Goal: Information Seeking & Learning: Learn about a topic

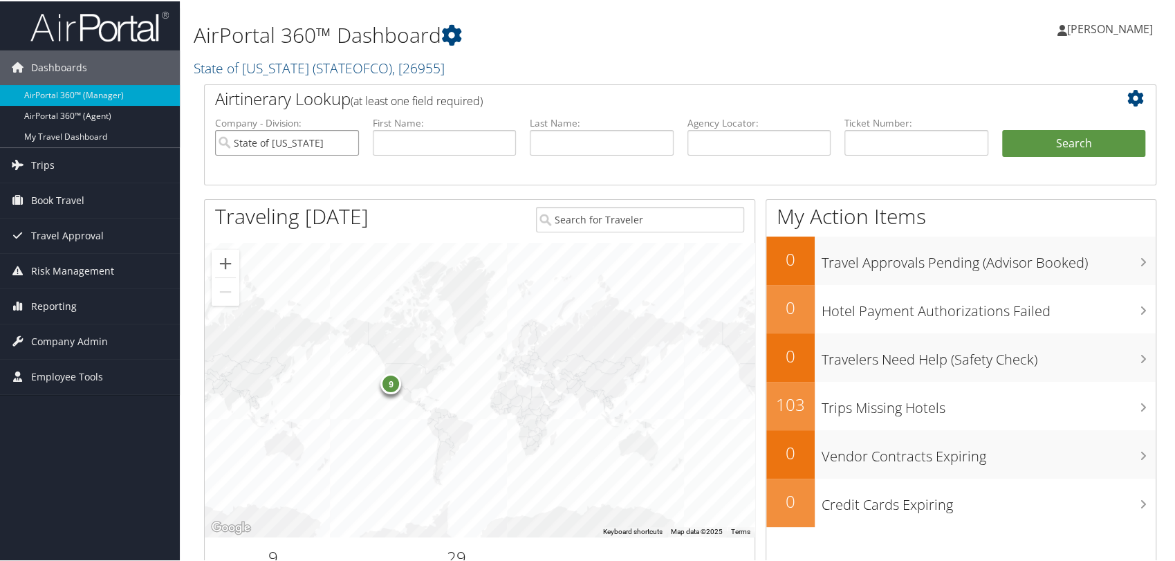
click at [343, 142] on input "State of Colorado" at bounding box center [287, 142] width 144 height 26
click at [710, 140] on input "text" at bounding box center [760, 142] width 144 height 26
paste input "DPH7W4"
type input "DPH7W4"
click at [1096, 143] on button "Search" at bounding box center [1074, 143] width 144 height 28
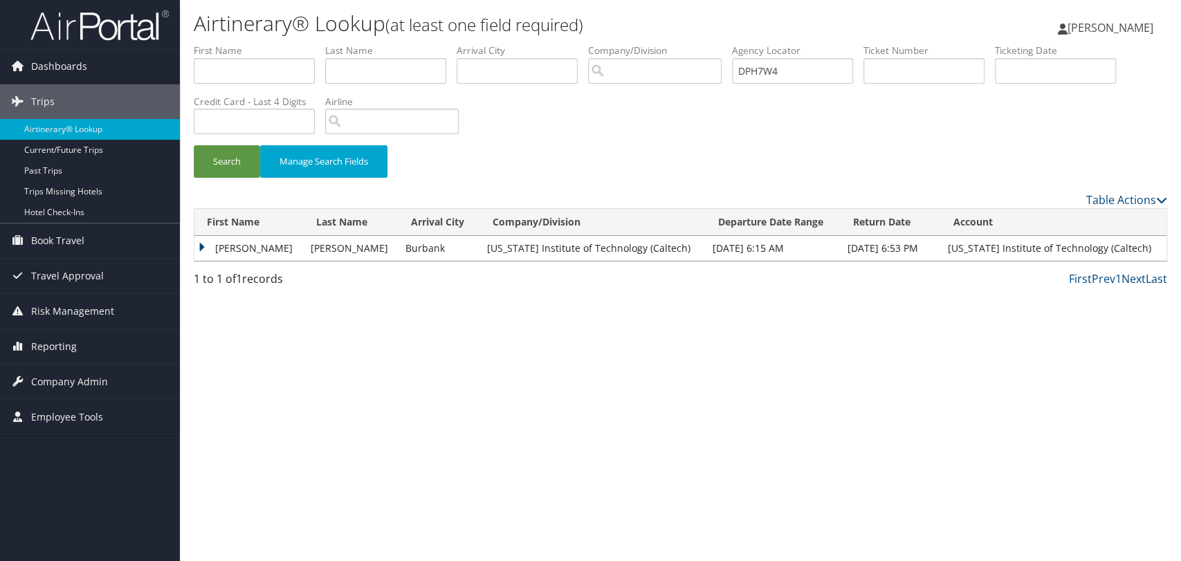
click at [204, 248] on td "OLIVIA ORIANNE" at bounding box center [248, 248] width 109 height 25
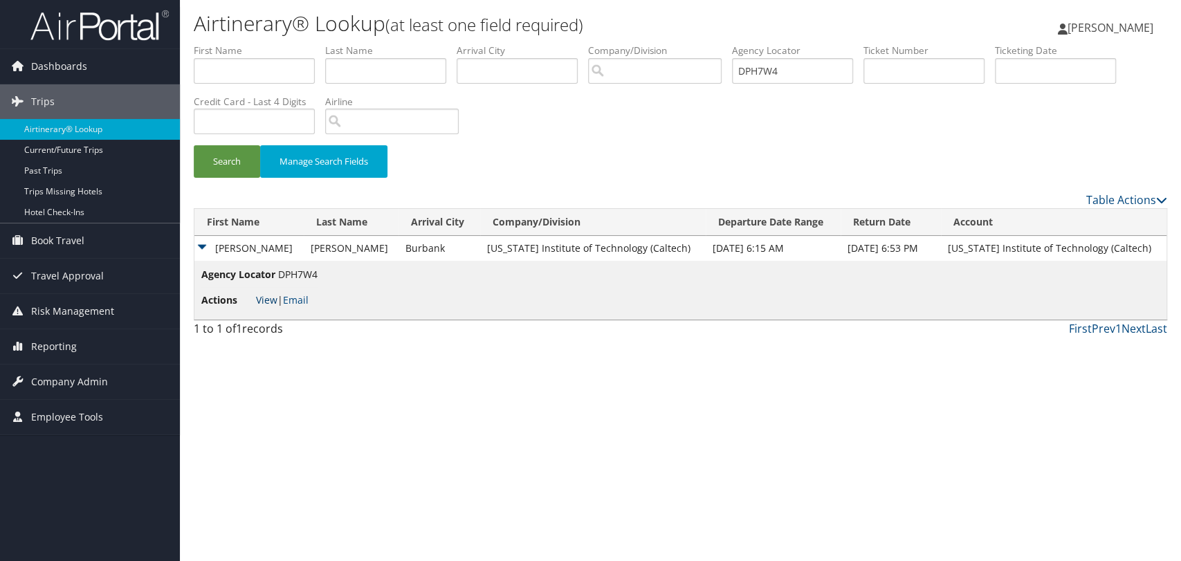
click at [264, 301] on link "View" at bounding box center [266, 299] width 21 height 13
click at [764, 75] on input "DPH7W4" at bounding box center [792, 71] width 121 height 26
click at [194, 145] on button "Search" at bounding box center [227, 161] width 66 height 33
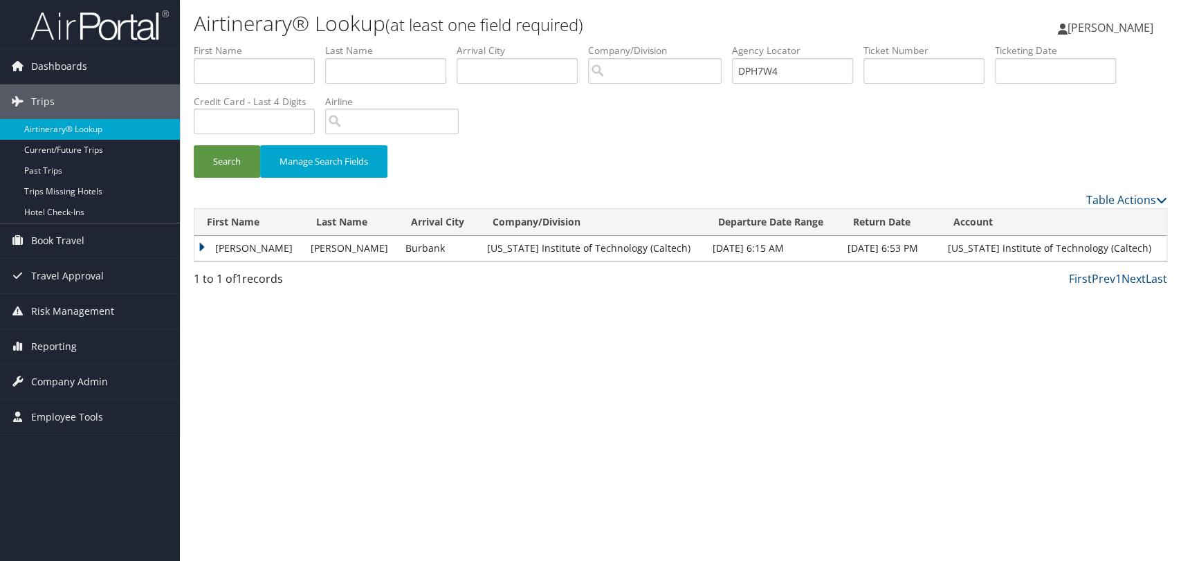
click at [199, 246] on td "OLIVIA ORIANNE" at bounding box center [248, 248] width 109 height 25
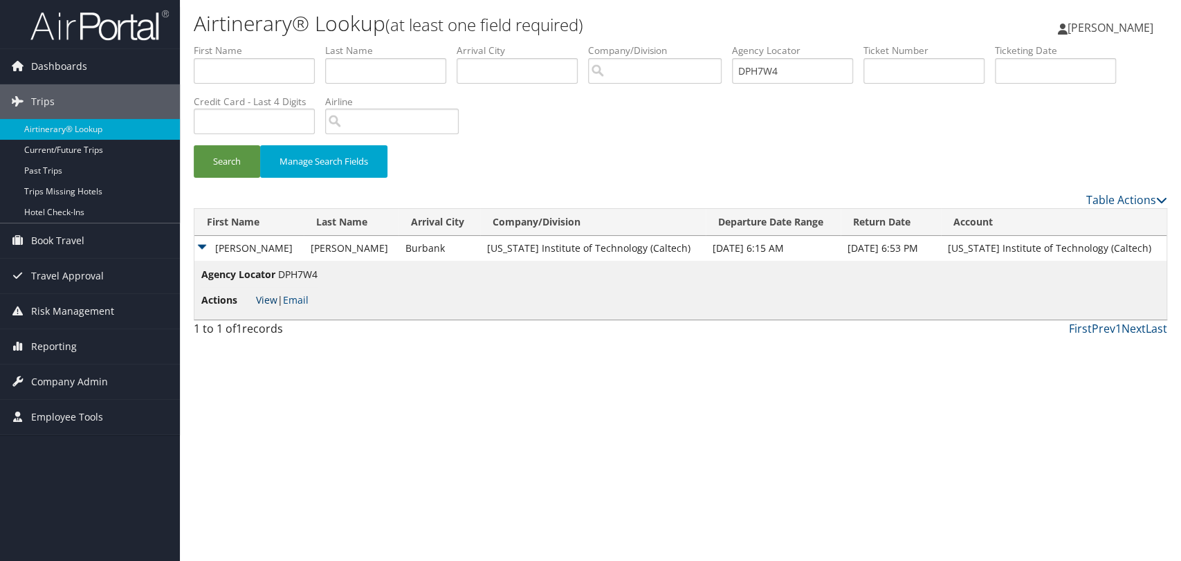
click at [263, 299] on link "View" at bounding box center [266, 299] width 21 height 13
click at [776, 65] on input "DPH7W4" at bounding box center [792, 71] width 121 height 26
paste input "GQT7"
type input "DPGQT7"
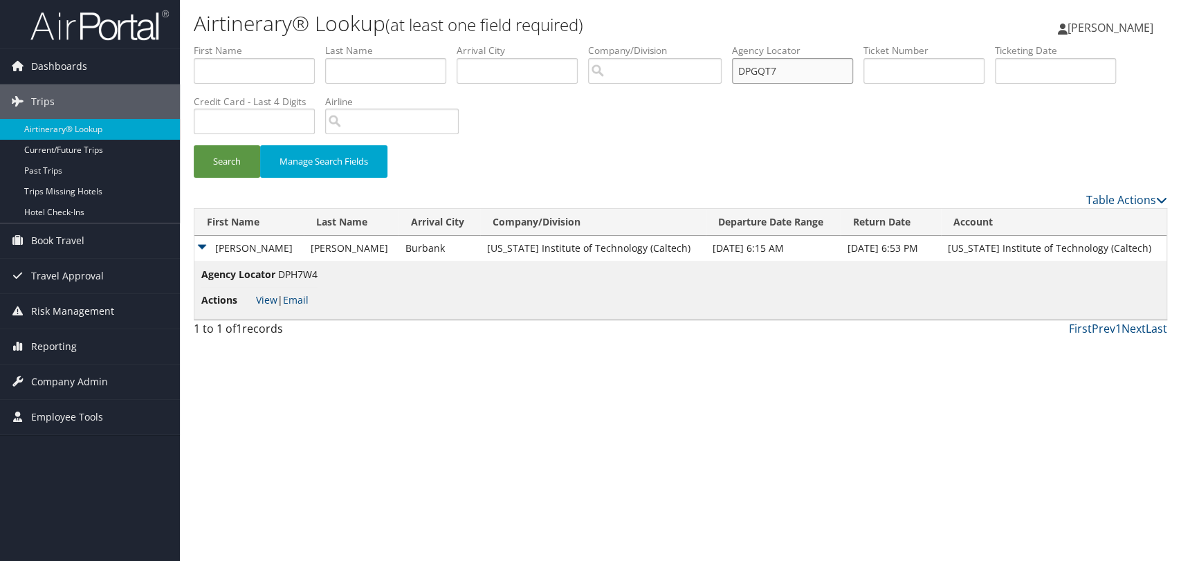
click at [194, 145] on button "Search" at bounding box center [227, 161] width 66 height 33
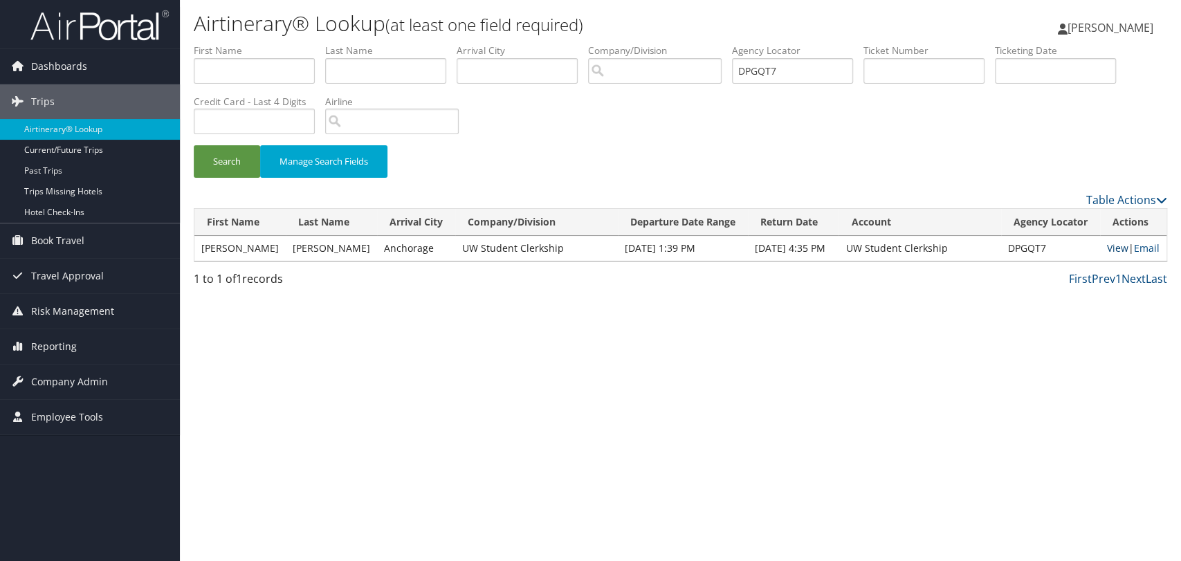
click at [1116, 248] on link "View" at bounding box center [1117, 247] width 21 height 13
click at [99, 376] on span "Company Admin" at bounding box center [69, 382] width 77 height 35
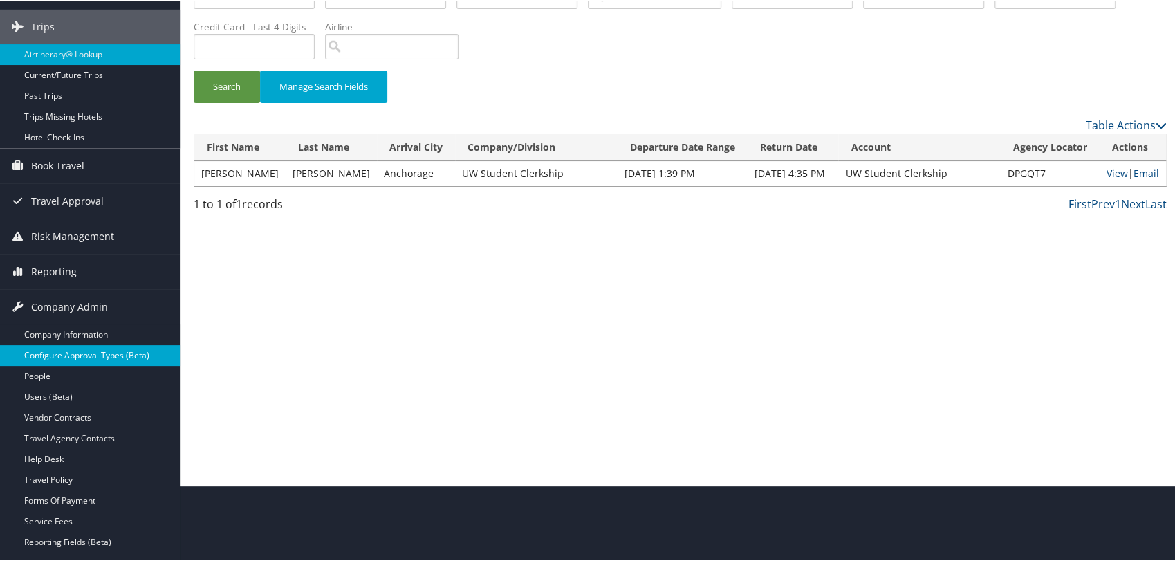
scroll to position [77, 0]
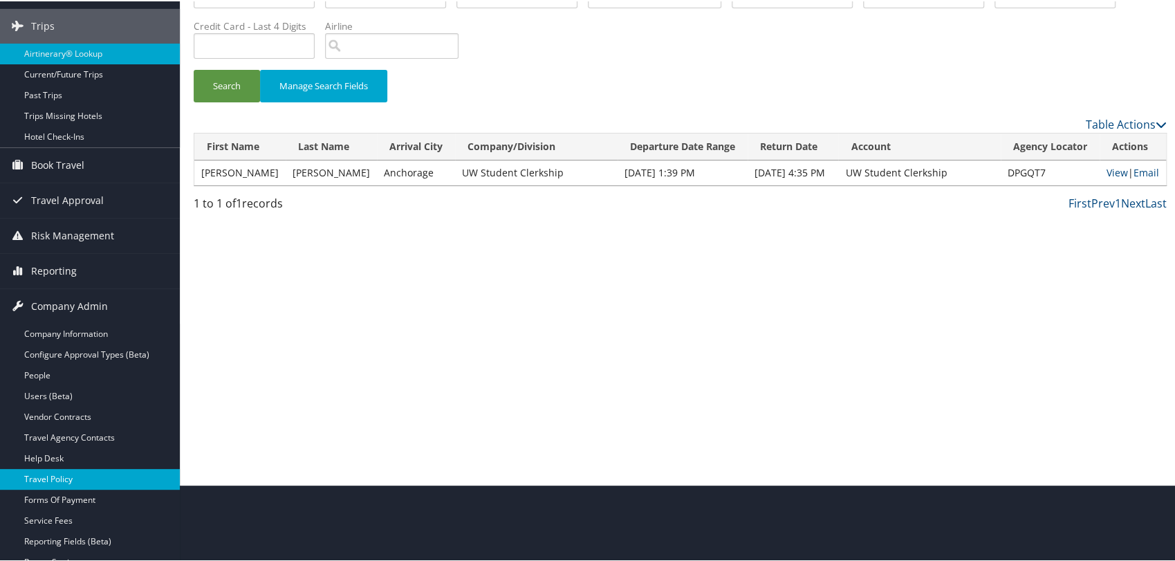
click at [76, 475] on link "Travel Policy" at bounding box center [90, 478] width 180 height 21
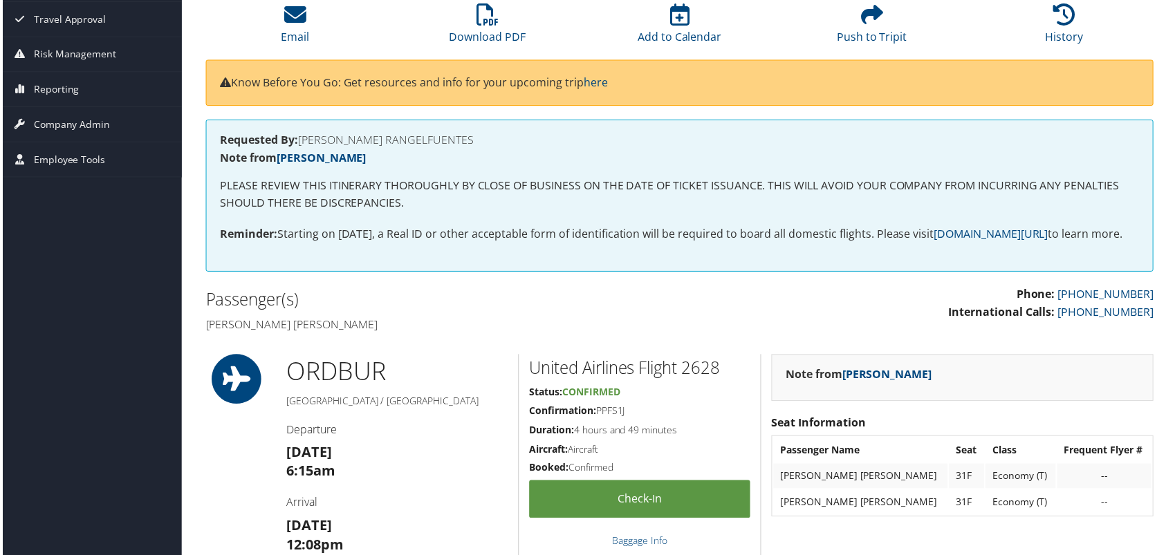
scroll to position [154, 0]
drag, startPoint x: 320, startPoint y: 342, endPoint x: 200, endPoint y: 342, distance: 120.4
click at [200, 338] on div "Passenger(s) Olivia orianne Tsang" at bounding box center [437, 312] width 487 height 52
copy h4 "Olivia orianne Tsang"
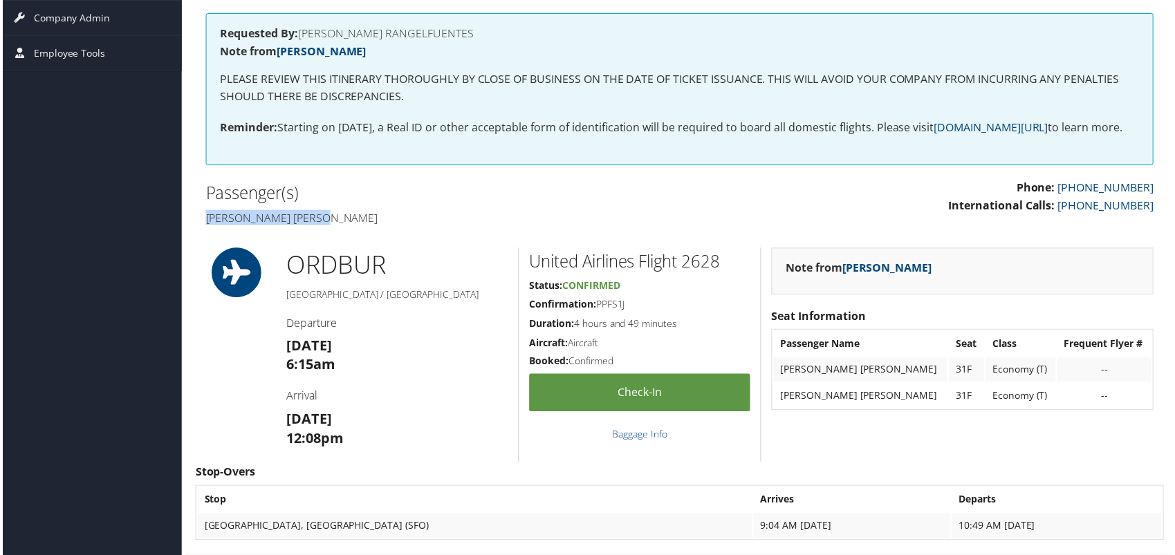
scroll to position [0, 0]
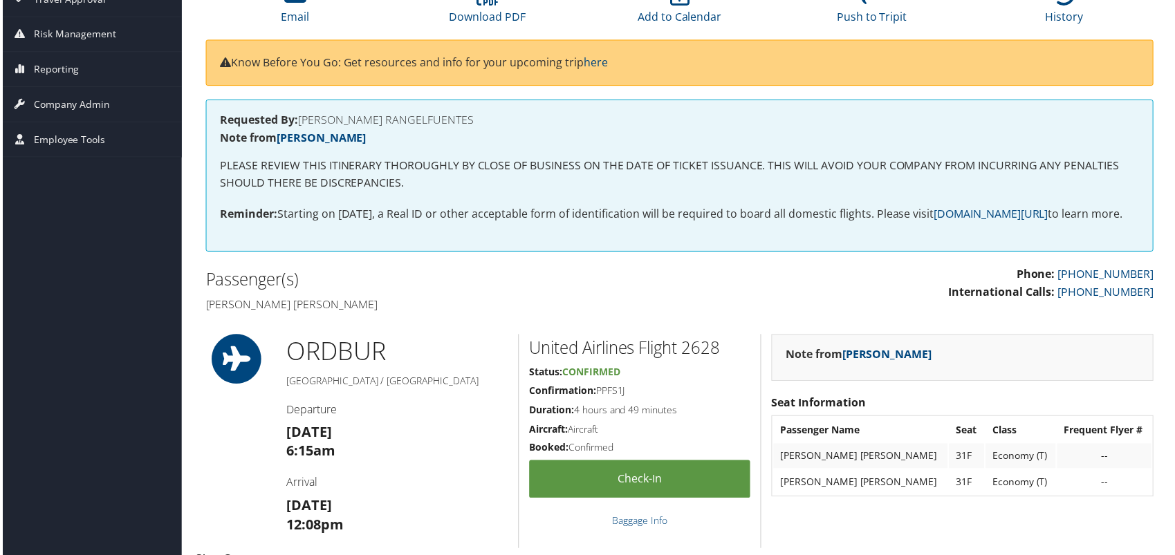
scroll to position [172, 0]
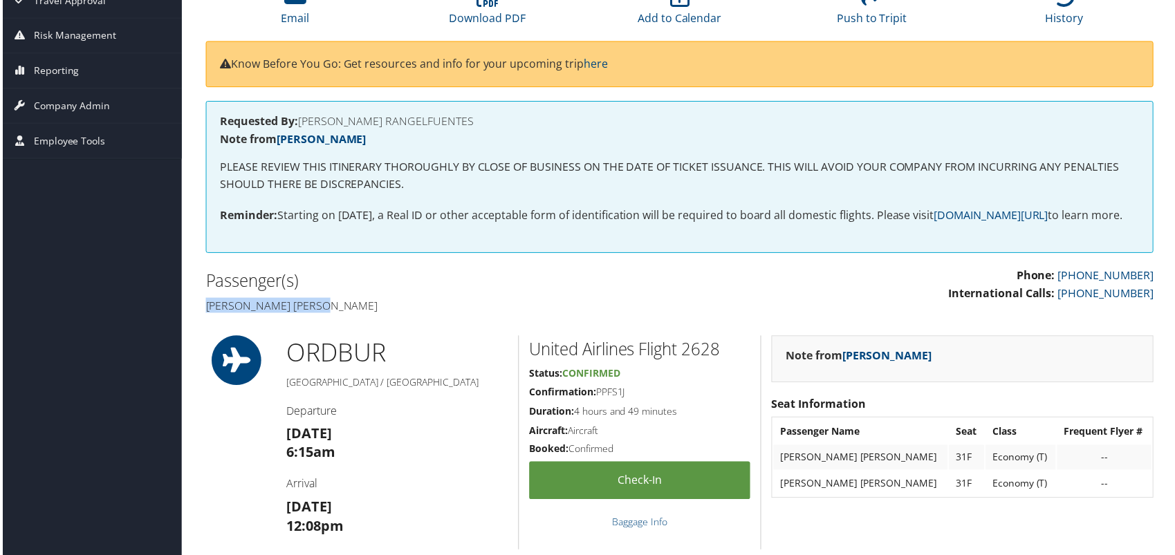
drag, startPoint x: 334, startPoint y: 324, endPoint x: 205, endPoint y: 324, distance: 129.3
click at [205, 315] on h4 "Olivia orianne Tsang" at bounding box center [437, 307] width 466 height 15
copy h4 "Olivia orianne Tsang"
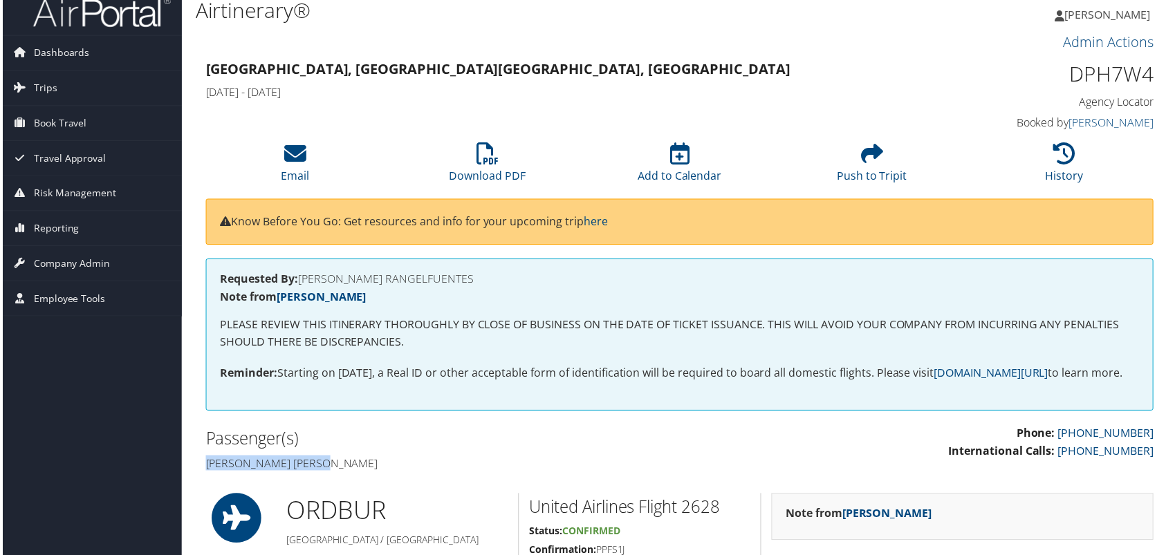
scroll to position [0, 0]
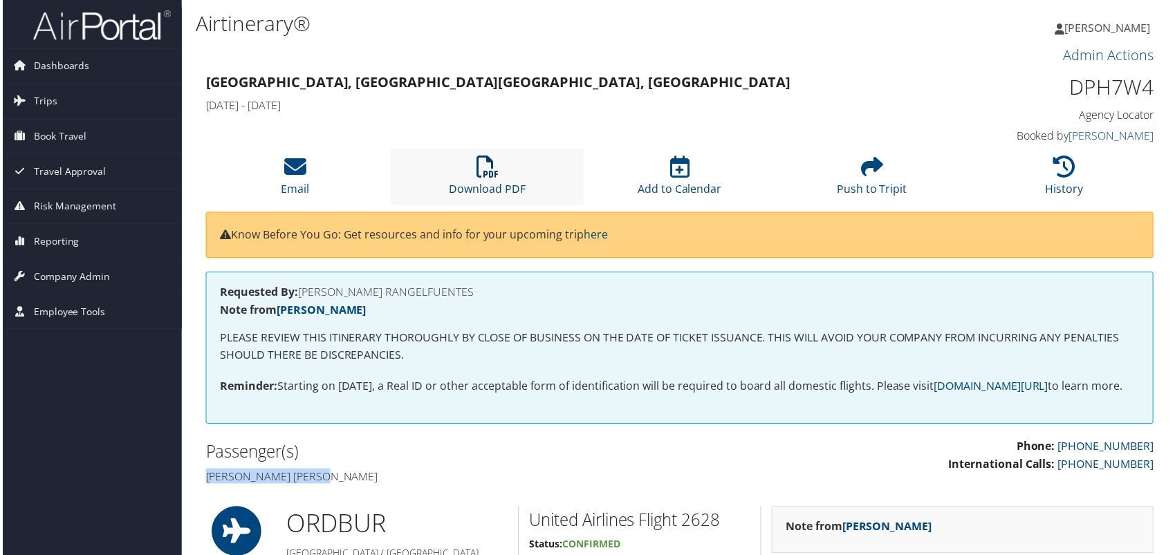
click at [478, 182] on link "Download PDF" at bounding box center [487, 180] width 77 height 33
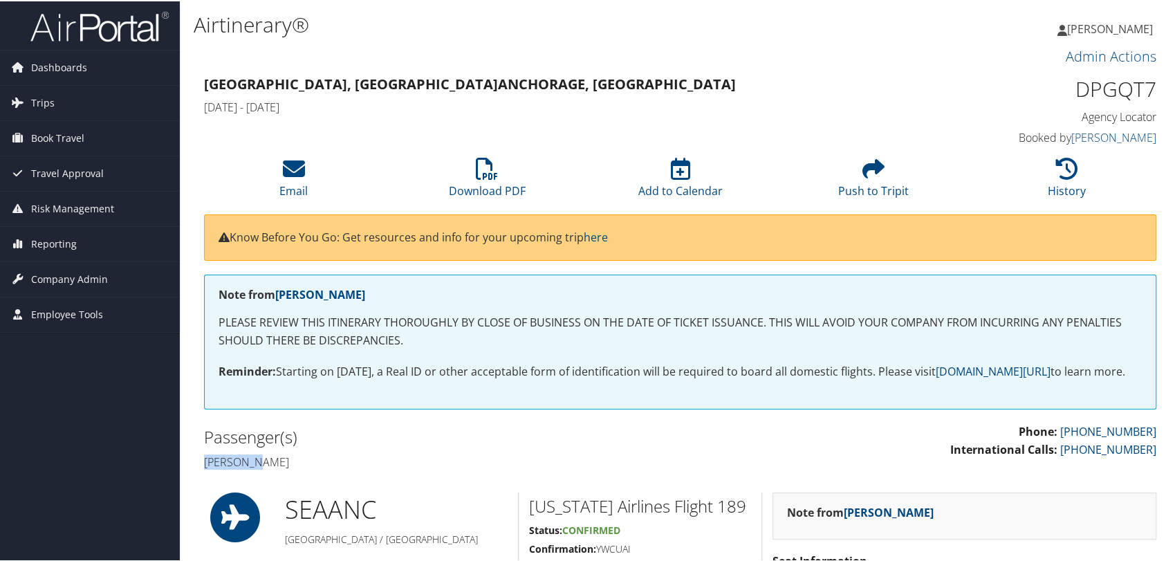
drag, startPoint x: 204, startPoint y: 476, endPoint x: 260, endPoint y: 472, distance: 56.2
click at [260, 468] on h4 "Byron Kim" at bounding box center [437, 460] width 466 height 15
copy h4 "Byron Kim"
click at [498, 176] on li "Download PDF" at bounding box center [486, 177] width 193 height 56
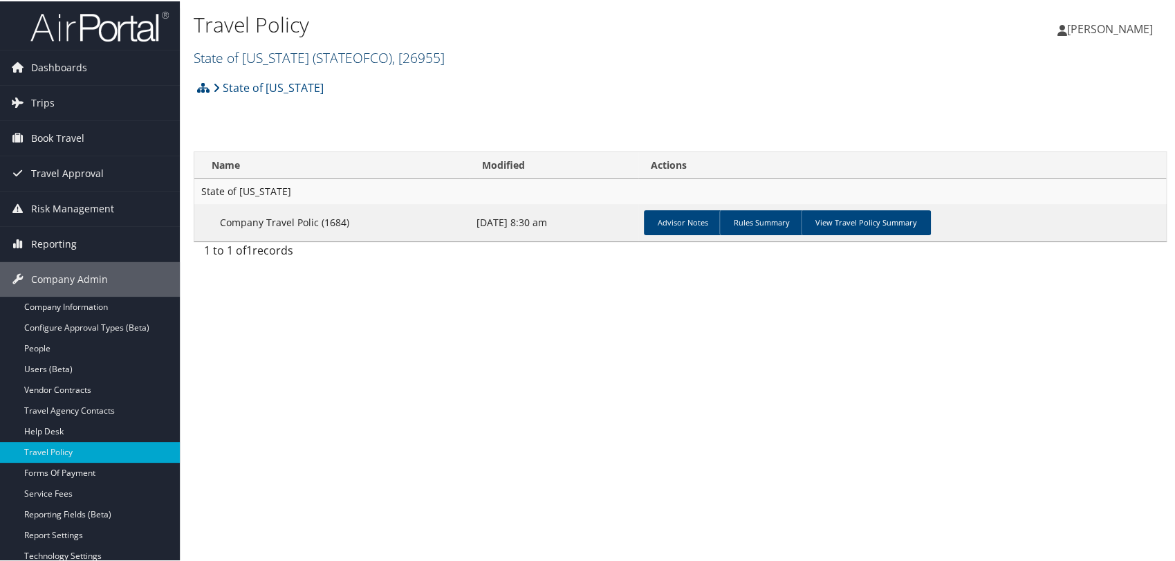
click at [294, 49] on link "State of [US_STATE] ( STATEOFCO ) , [ 26955 ]" at bounding box center [319, 56] width 251 height 19
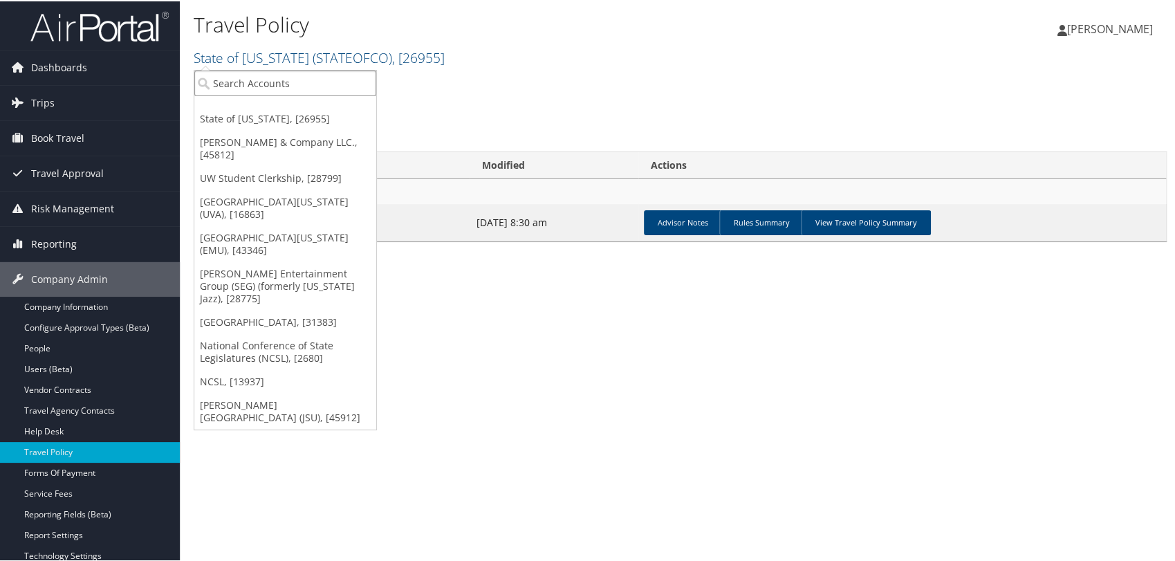
click at [295, 75] on input "search" at bounding box center [285, 82] width 182 height 26
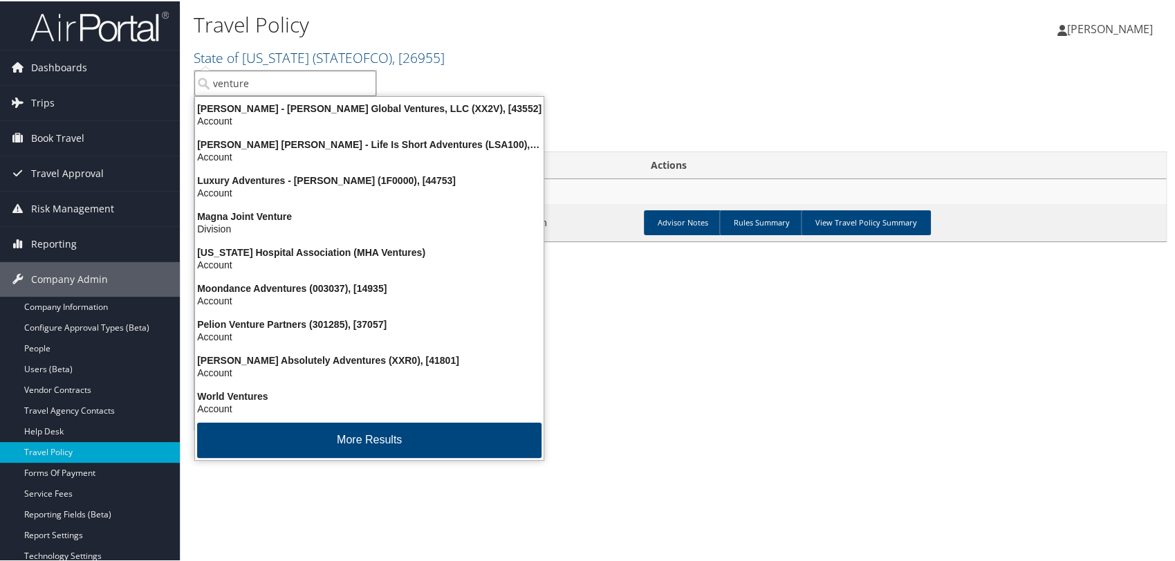
type input "venture g"
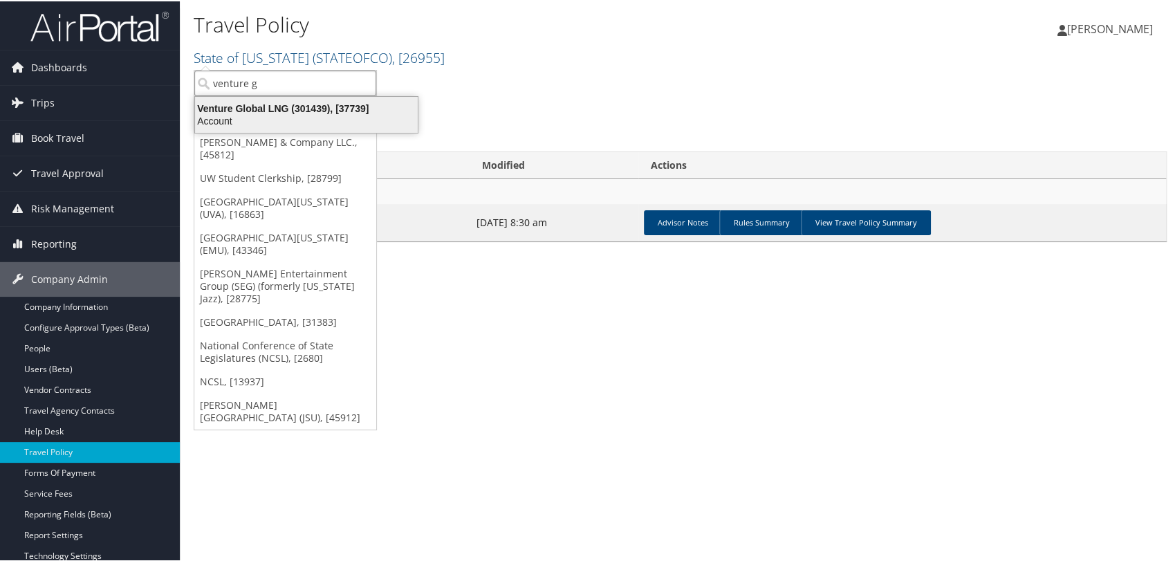
click at [286, 113] on div "Account" at bounding box center [306, 119] width 239 height 12
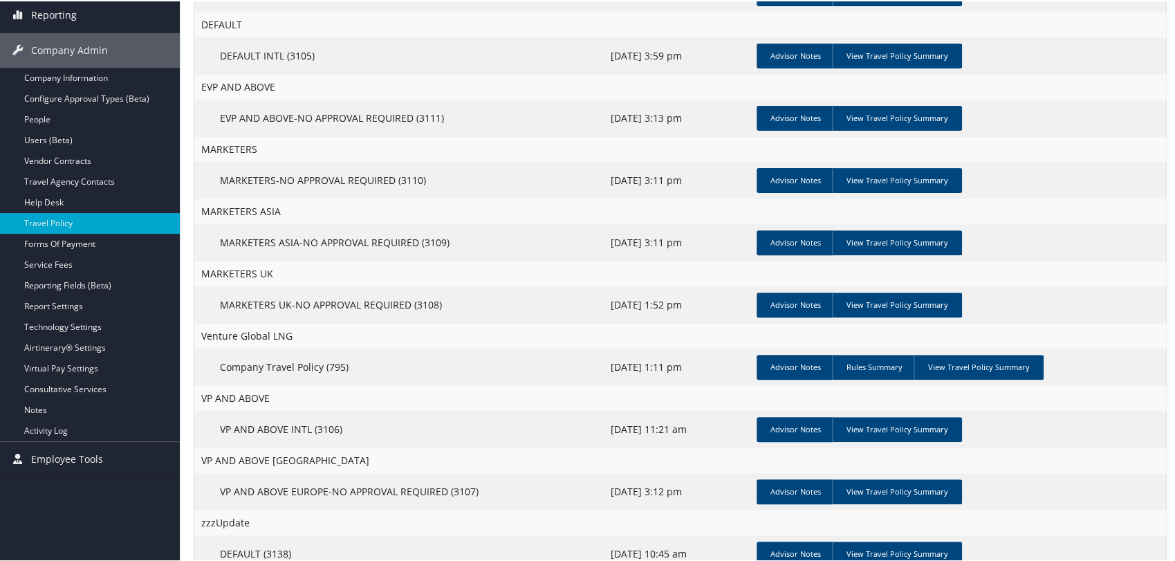
scroll to position [230, 0]
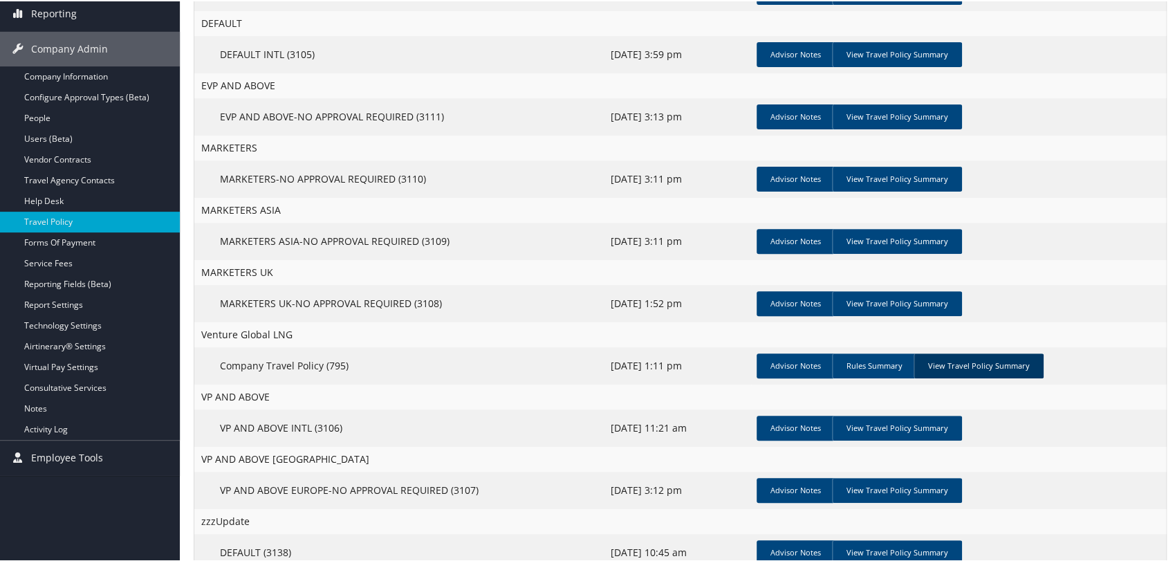
click at [1000, 361] on link "View Travel Policy Summary" at bounding box center [979, 364] width 130 height 25
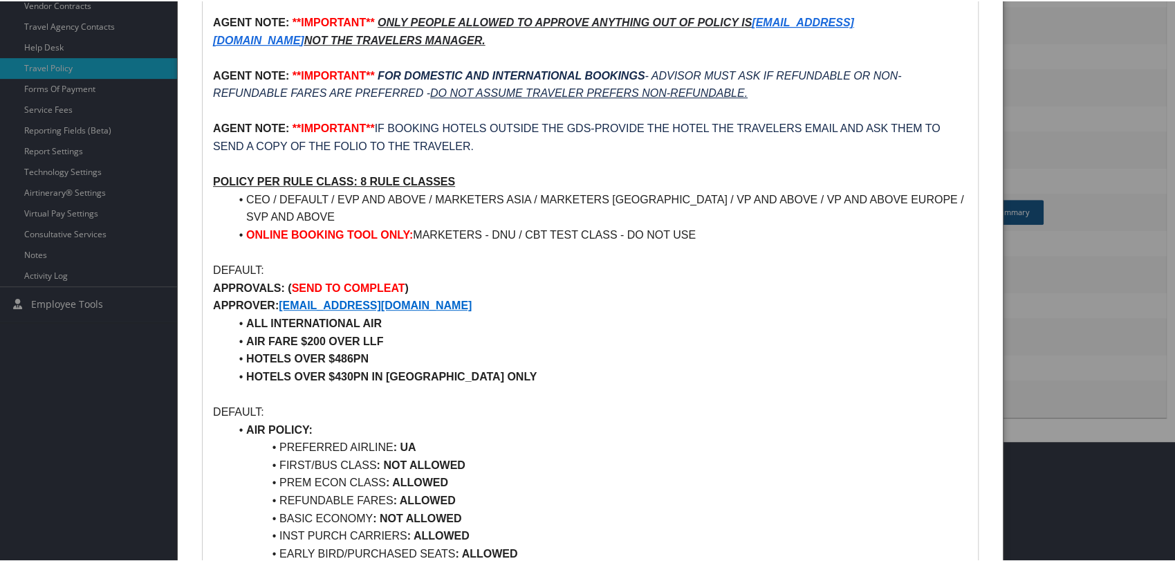
scroll to position [0, 0]
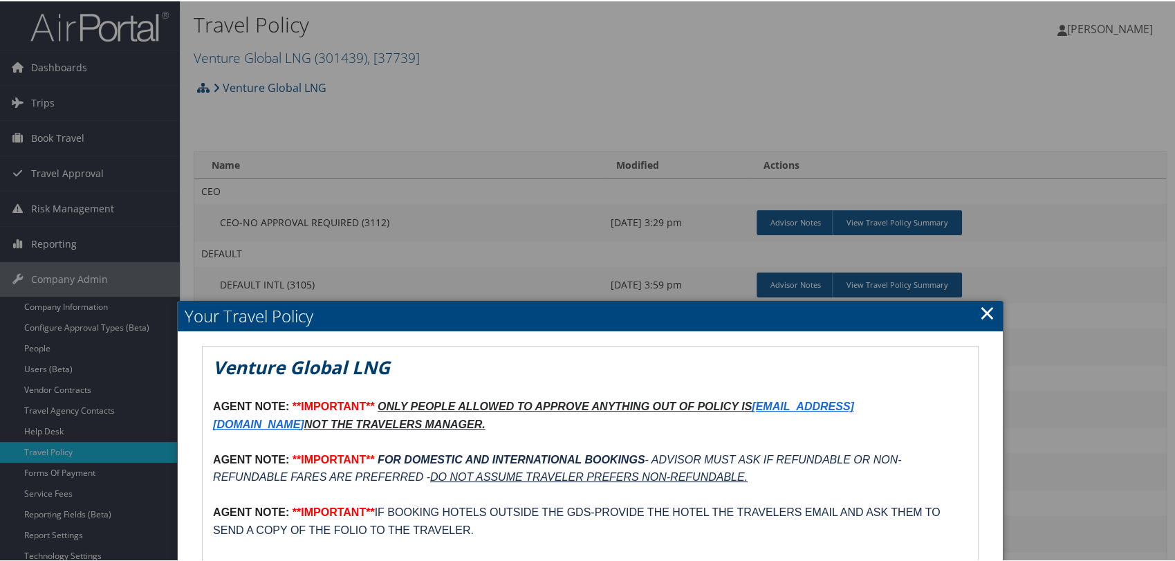
click at [984, 308] on link "×" at bounding box center [987, 311] width 16 height 28
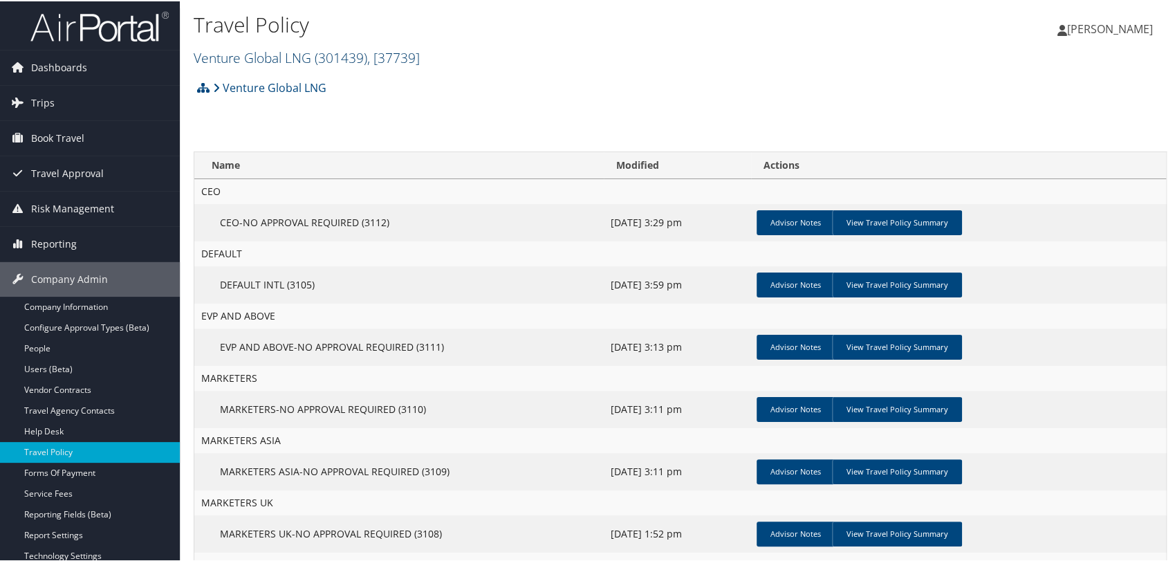
click at [271, 56] on link "Venture Global LNG ( 301439 ) , [ 37739 ]" at bounding box center [307, 56] width 226 height 19
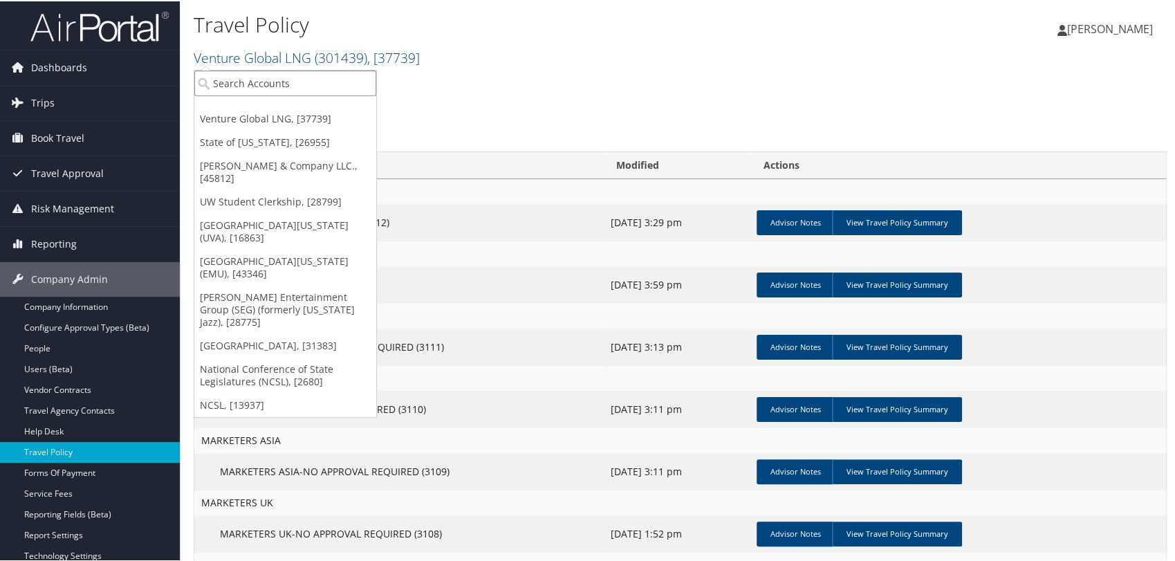
click at [258, 85] on input "search" at bounding box center [285, 82] width 182 height 26
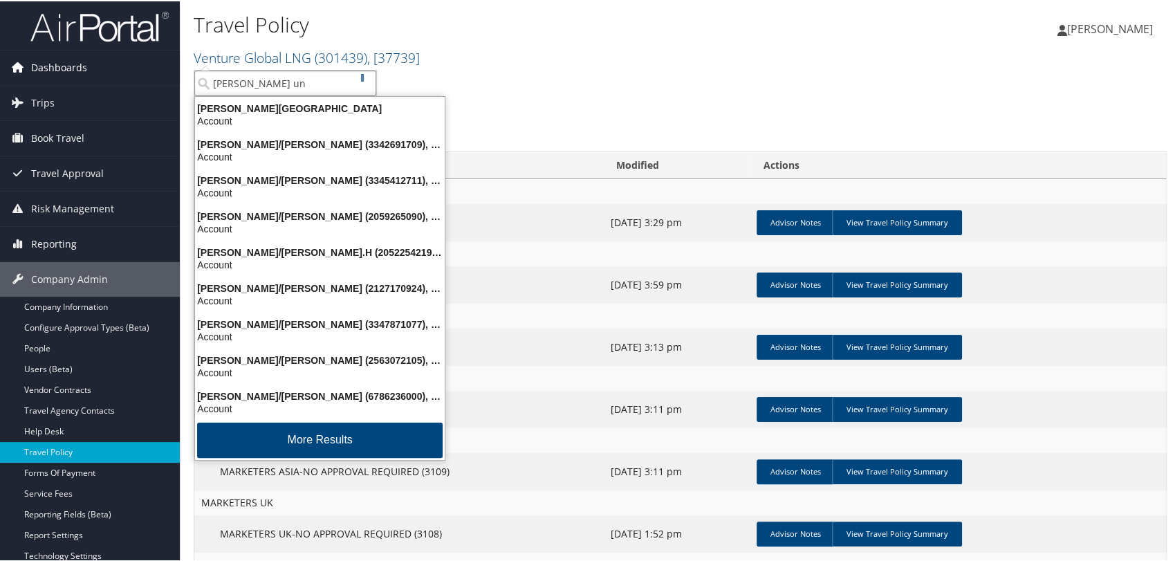
type input "howard uni"
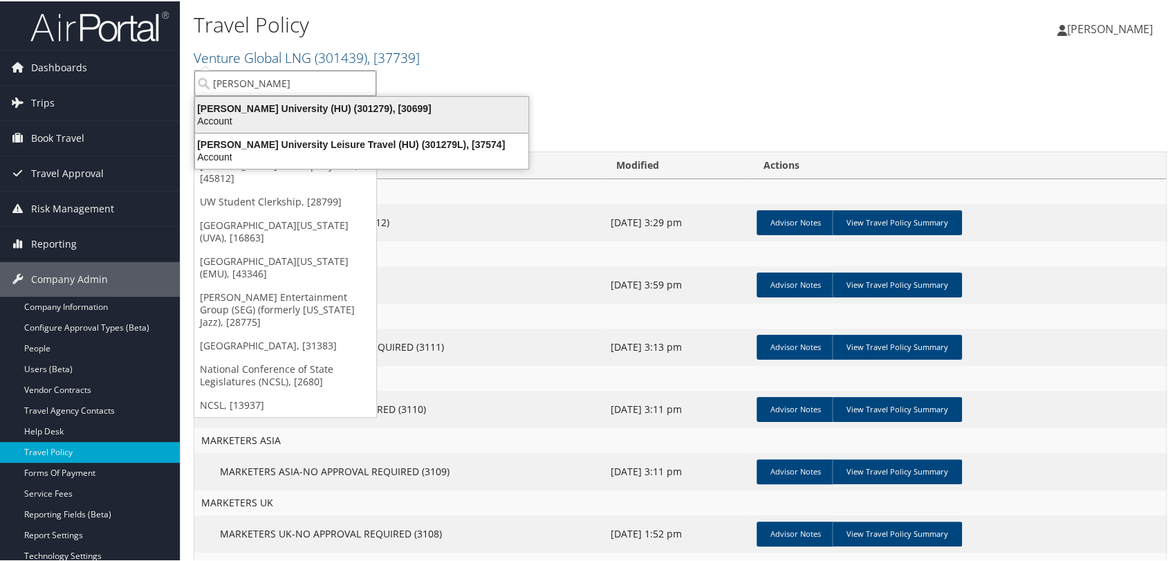
click at [271, 117] on div "Account" at bounding box center [362, 119] width 350 height 12
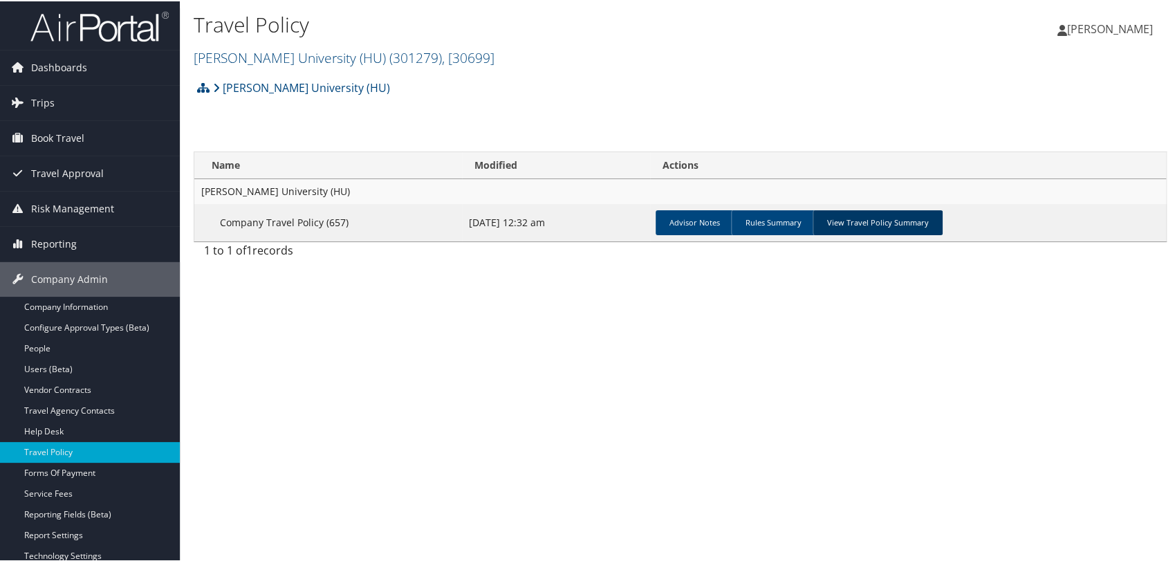
click at [894, 223] on link "View Travel Policy Summary" at bounding box center [878, 221] width 130 height 25
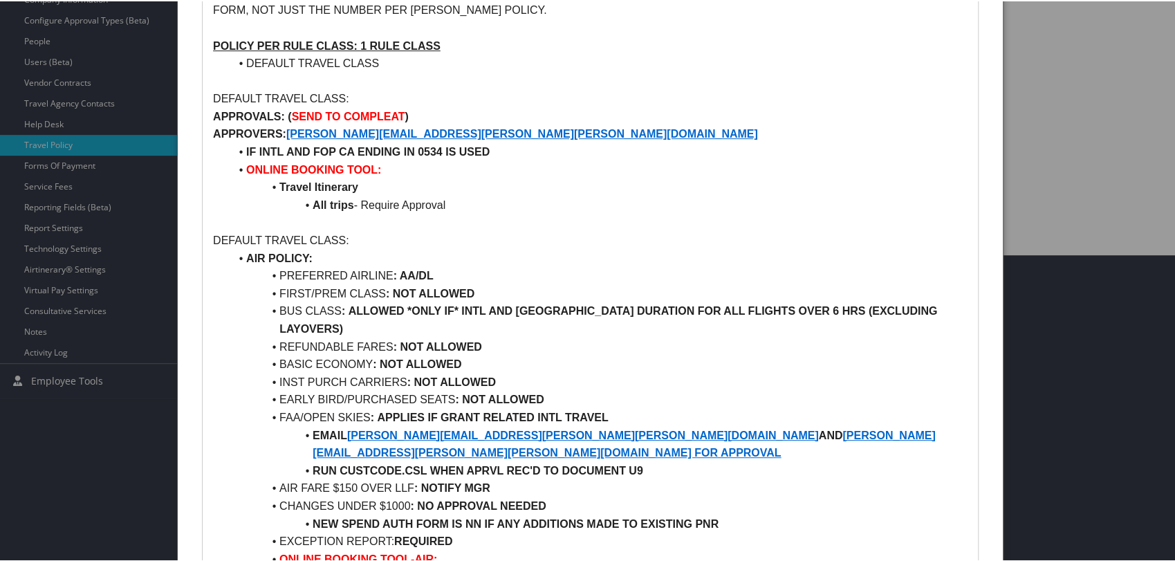
scroll to position [384, 0]
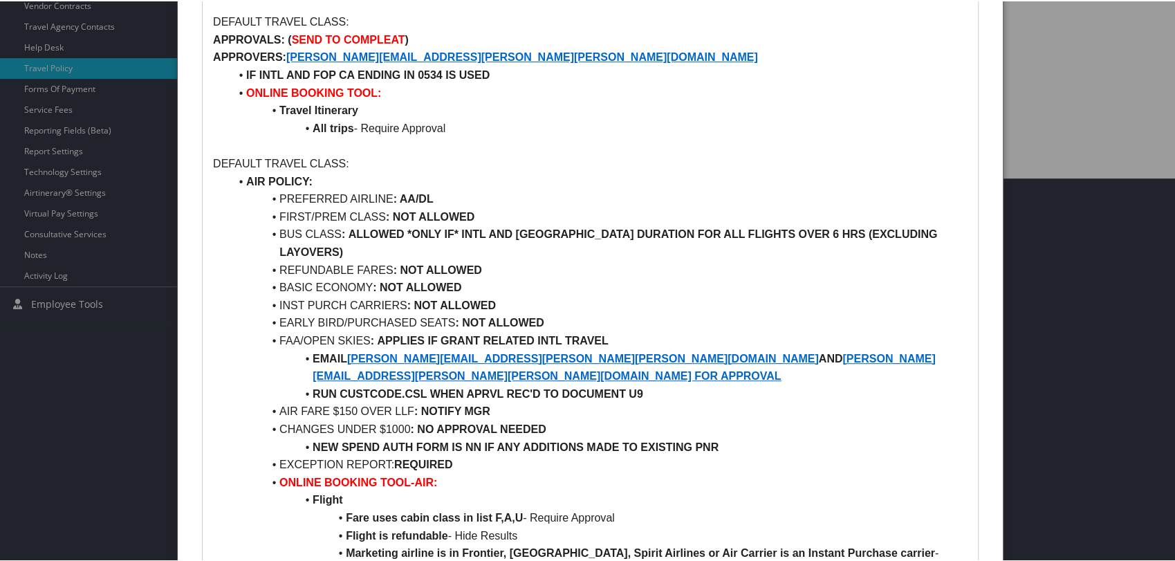
click at [813, 472] on li "ONLINE BOOKING TOOL-AIR:" at bounding box center [599, 481] width 738 height 18
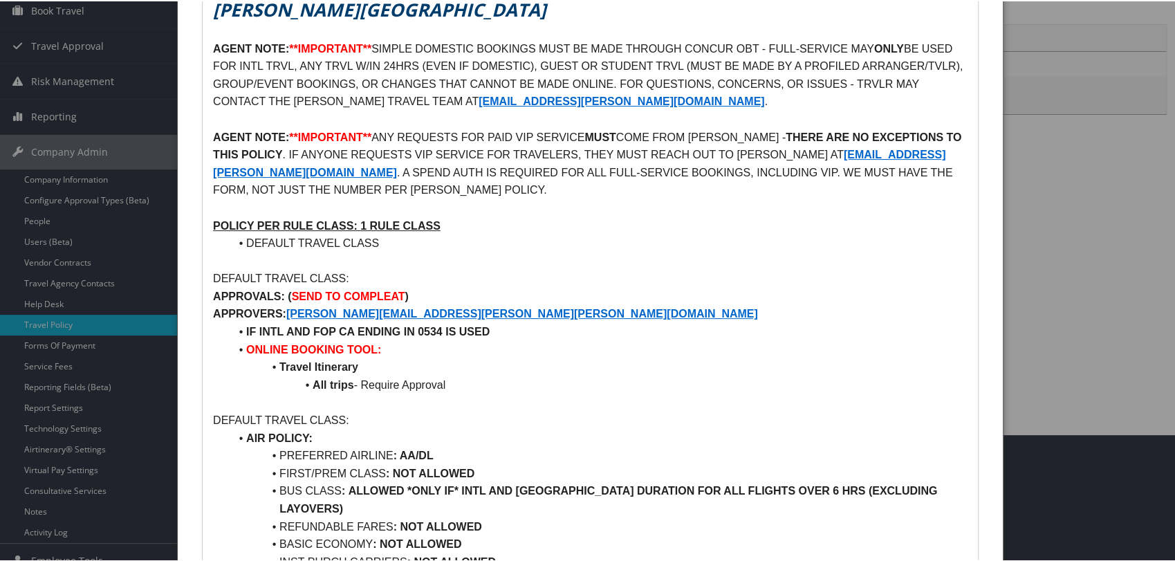
scroll to position [0, 0]
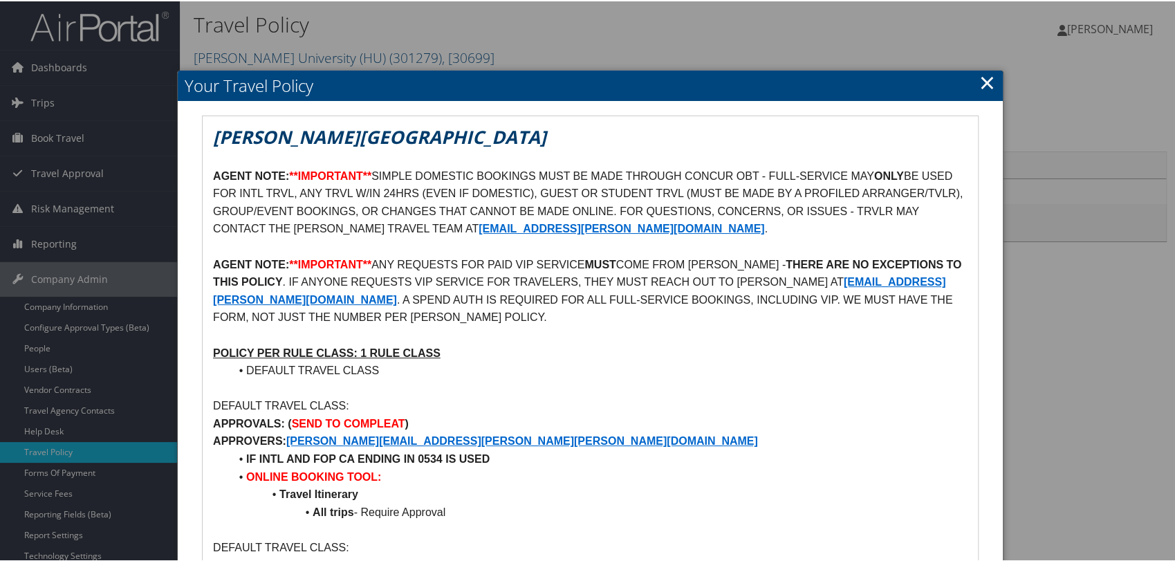
click at [986, 82] on link "×" at bounding box center [987, 81] width 16 height 28
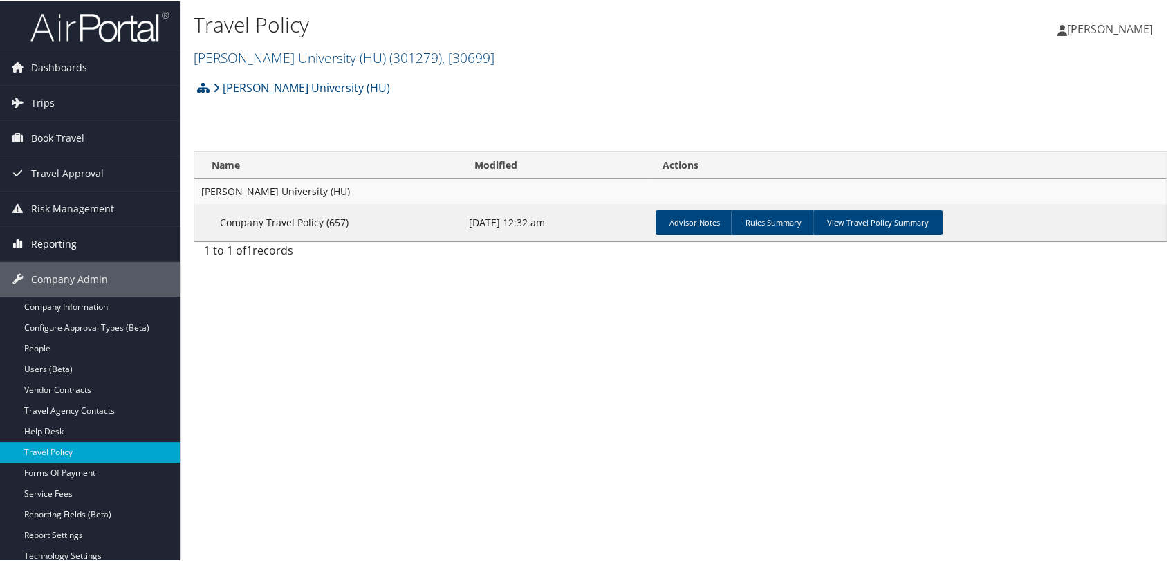
click at [51, 245] on span "Reporting" at bounding box center [54, 242] width 46 height 35
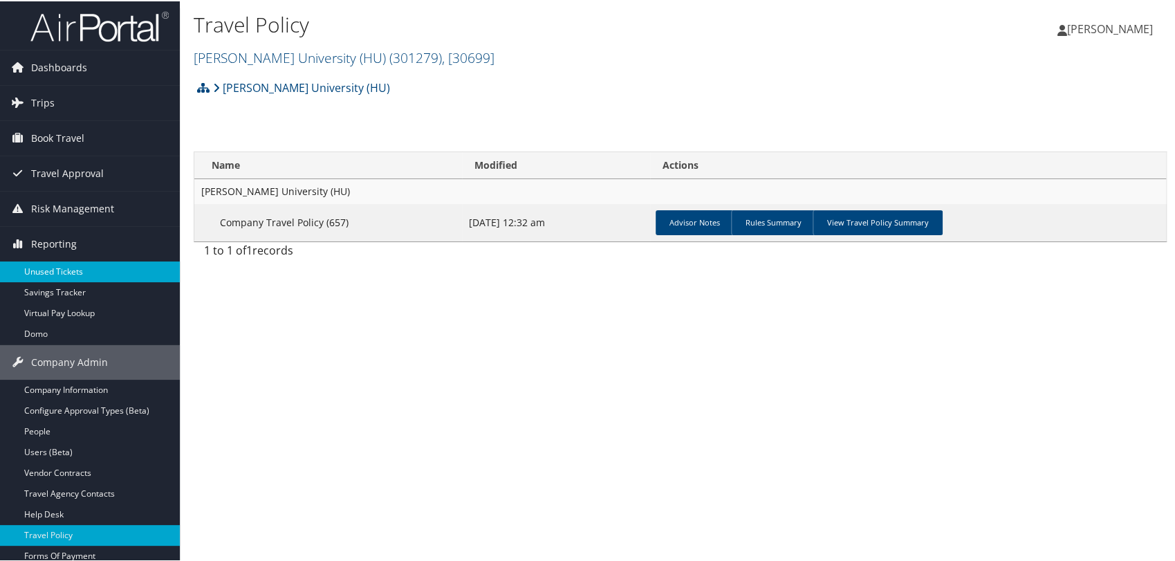
click at [55, 263] on link "Unused Tickets" at bounding box center [90, 270] width 180 height 21
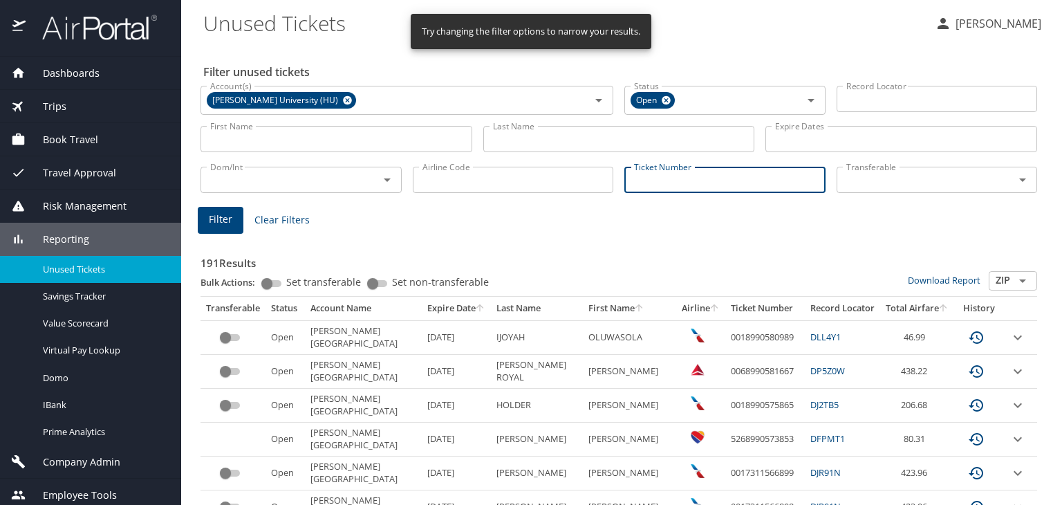
click at [672, 181] on input "Ticket Number" at bounding box center [725, 180] width 201 height 26
paste input "006 7141 658293"
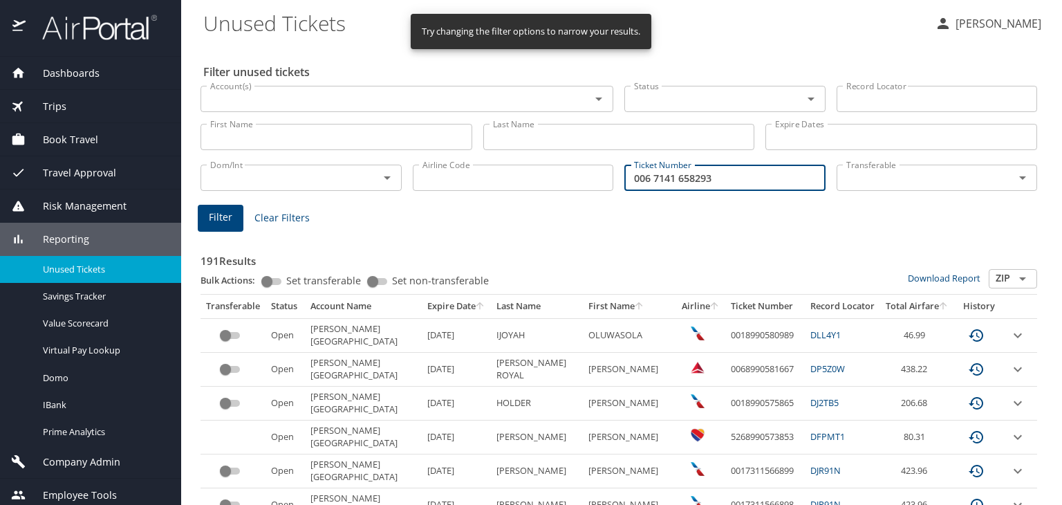
click at [217, 217] on span "Filter" at bounding box center [221, 217] width 24 height 17
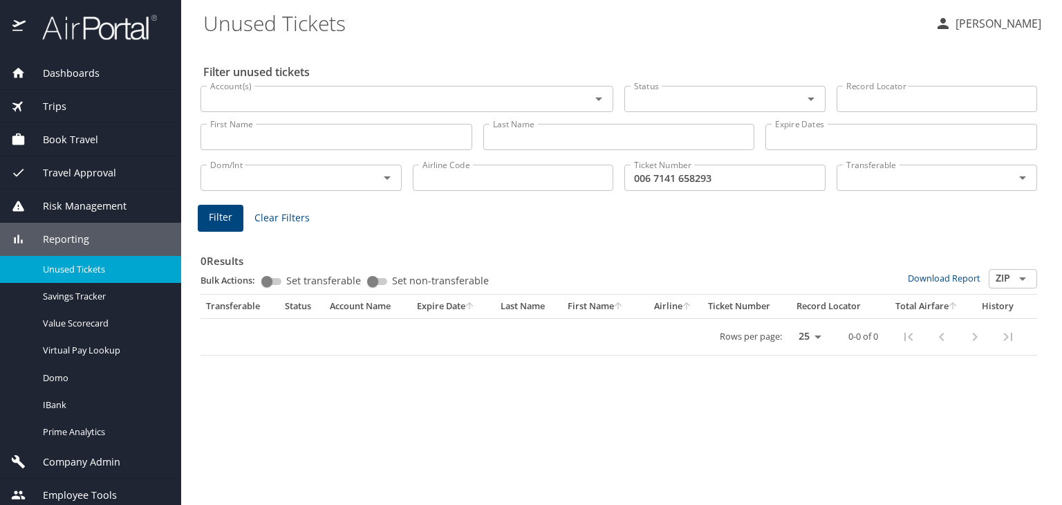
click at [653, 177] on input "006 7141 658293" at bounding box center [725, 178] width 201 height 26
type input "0067141658293"
click at [223, 224] on span "Filter" at bounding box center [221, 217] width 24 height 17
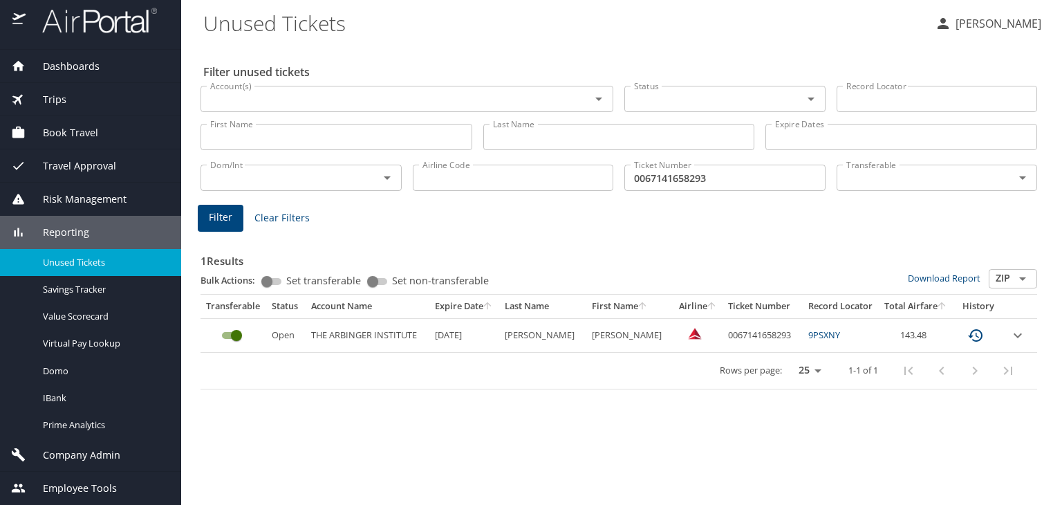
click at [102, 457] on span "Company Admin" at bounding box center [73, 455] width 95 height 15
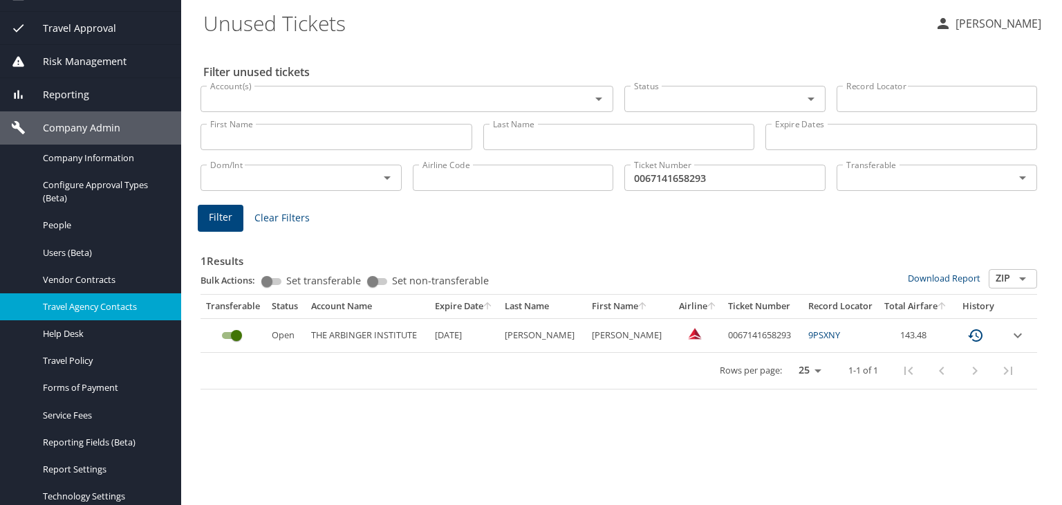
scroll to position [145, 0]
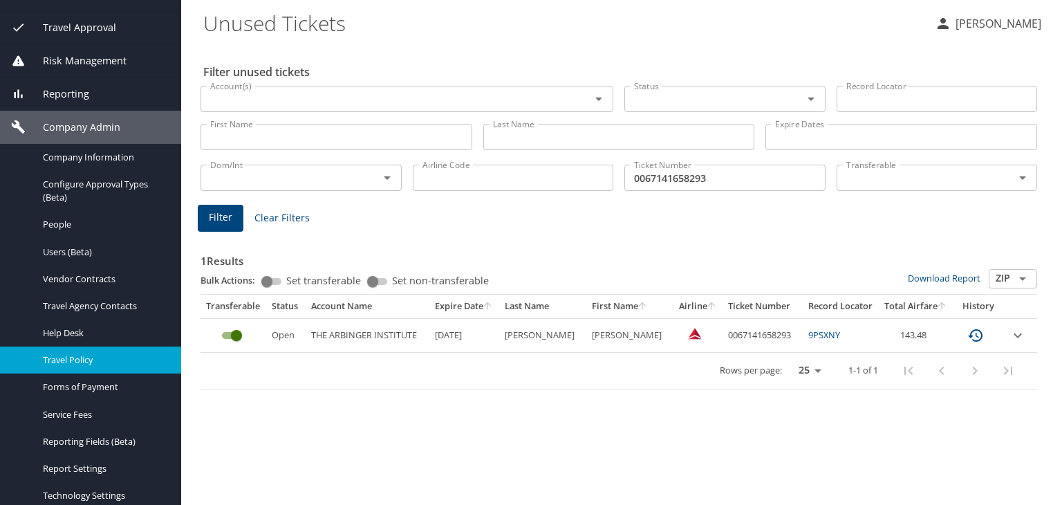
click at [77, 360] on span "Travel Policy" at bounding box center [104, 359] width 122 height 13
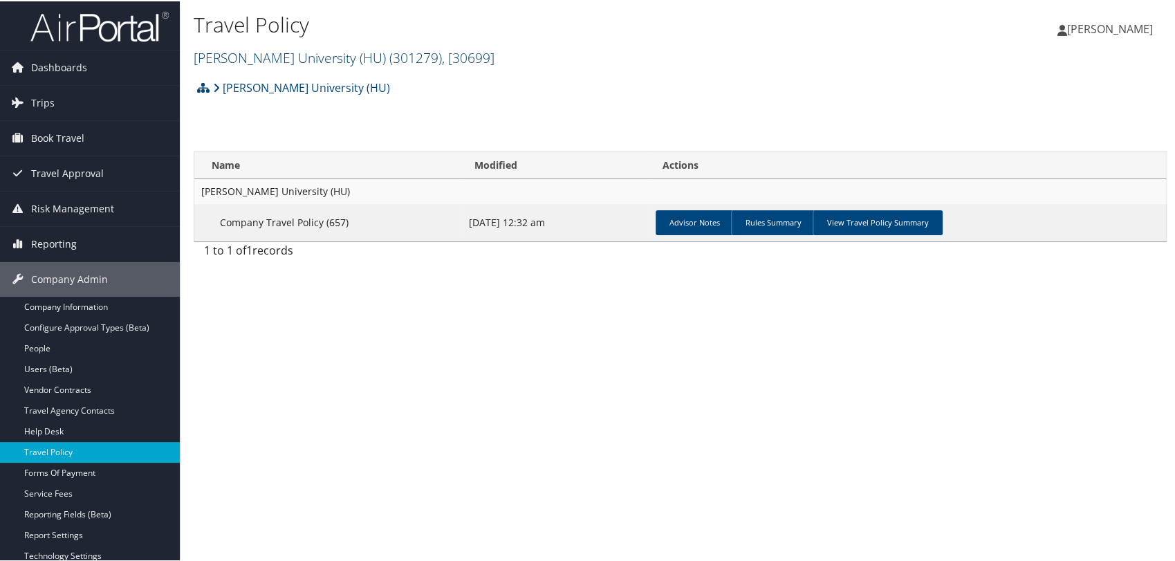
click at [389, 57] on span "( 301279 )" at bounding box center [415, 56] width 53 height 19
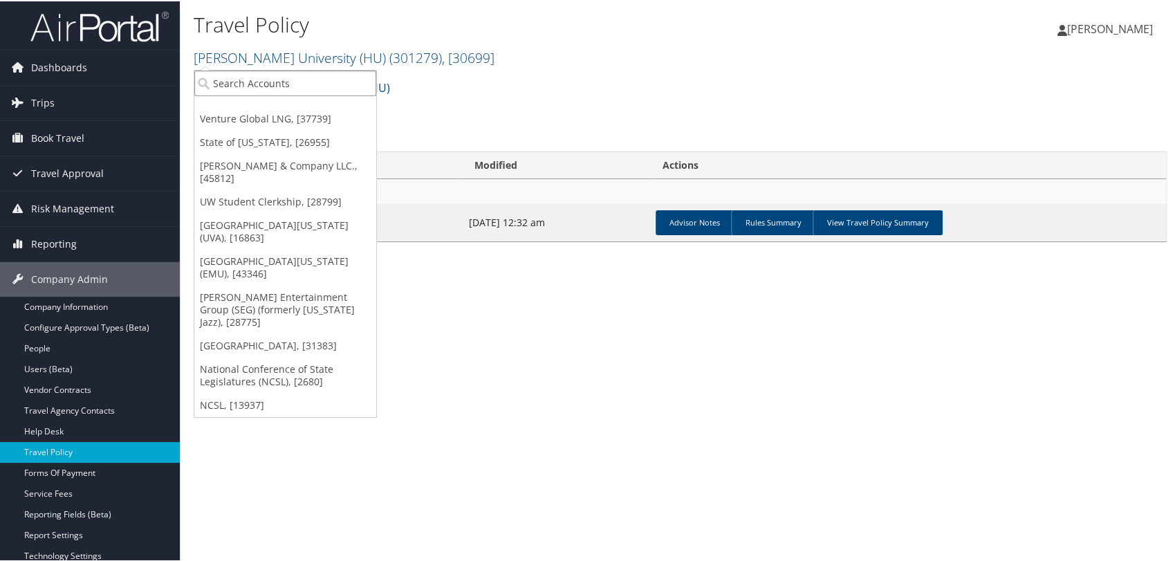
click at [347, 82] on input "search" at bounding box center [285, 82] width 182 height 26
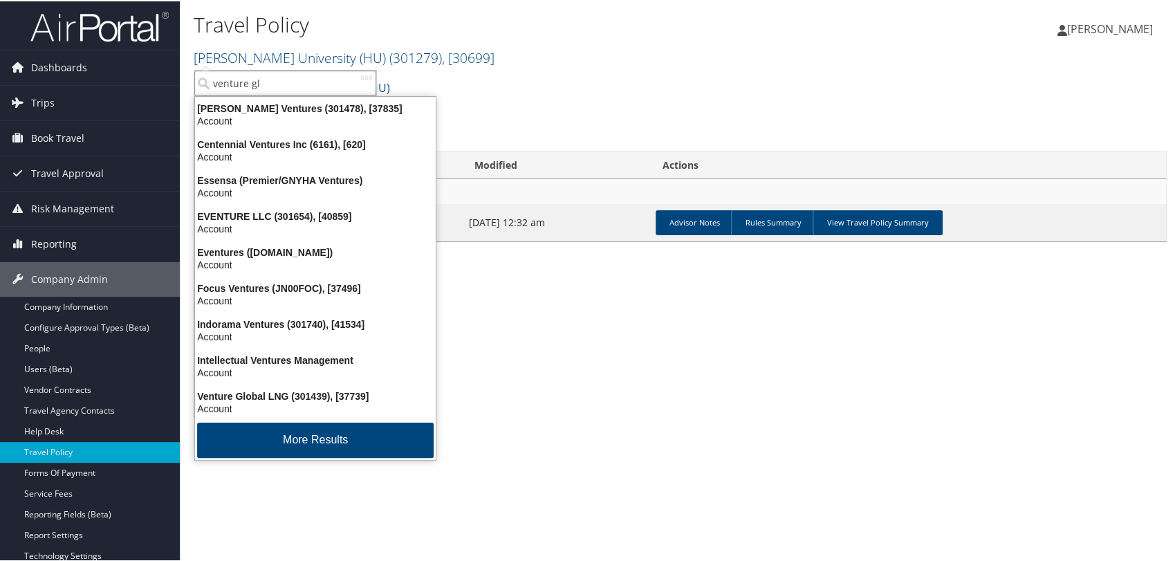
type input "venture glo"
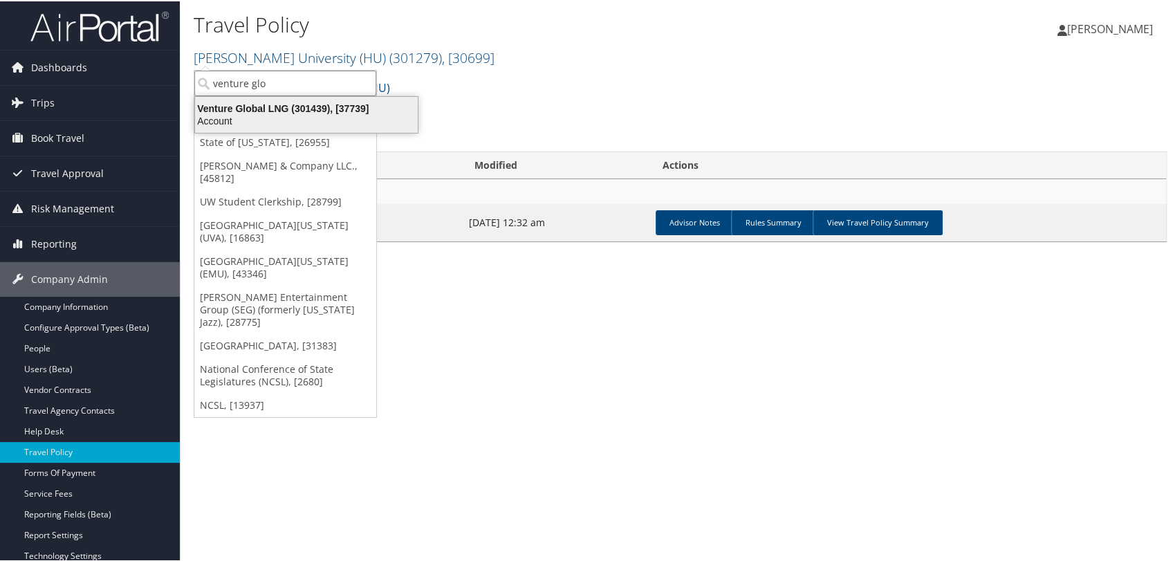
click at [347, 107] on div "Venture Global LNG (301439), [37739]" at bounding box center [306, 107] width 239 height 12
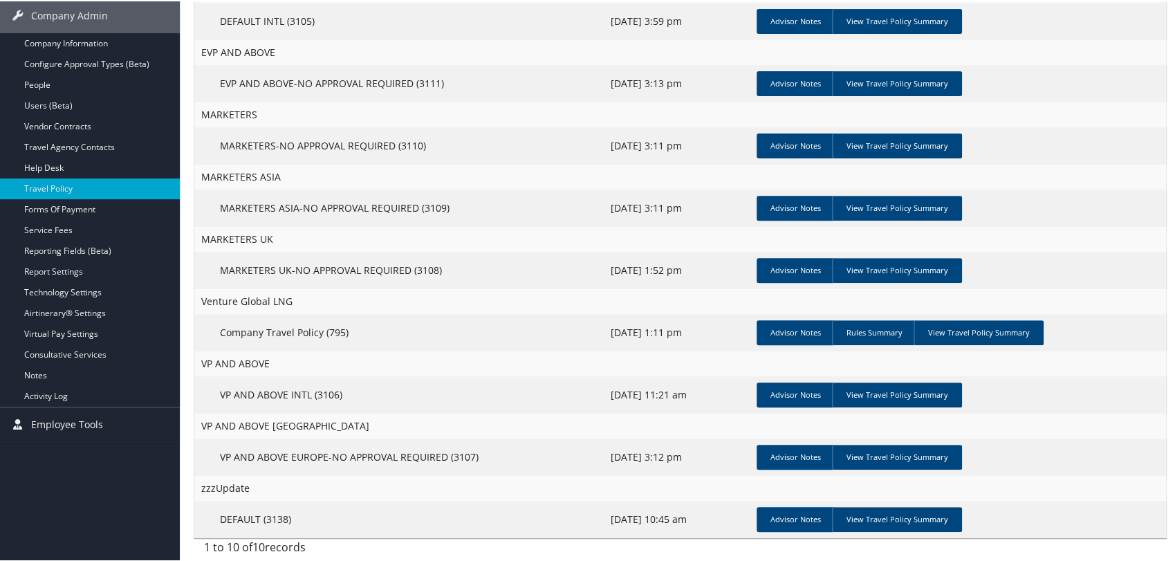
scroll to position [264, 0]
click at [993, 344] on td "Advisor Notes Rules Summary View Travel Policy Summary" at bounding box center [958, 331] width 415 height 37
click at [1031, 322] on link "View Travel Policy Summary" at bounding box center [979, 331] width 130 height 25
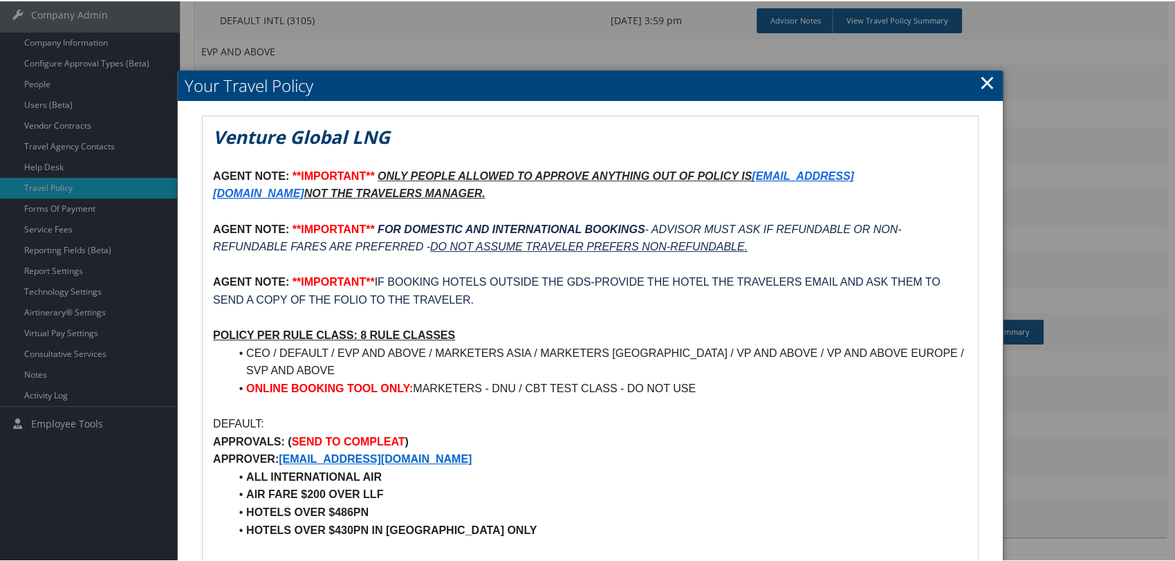
click at [979, 80] on link "×" at bounding box center [987, 81] width 16 height 28
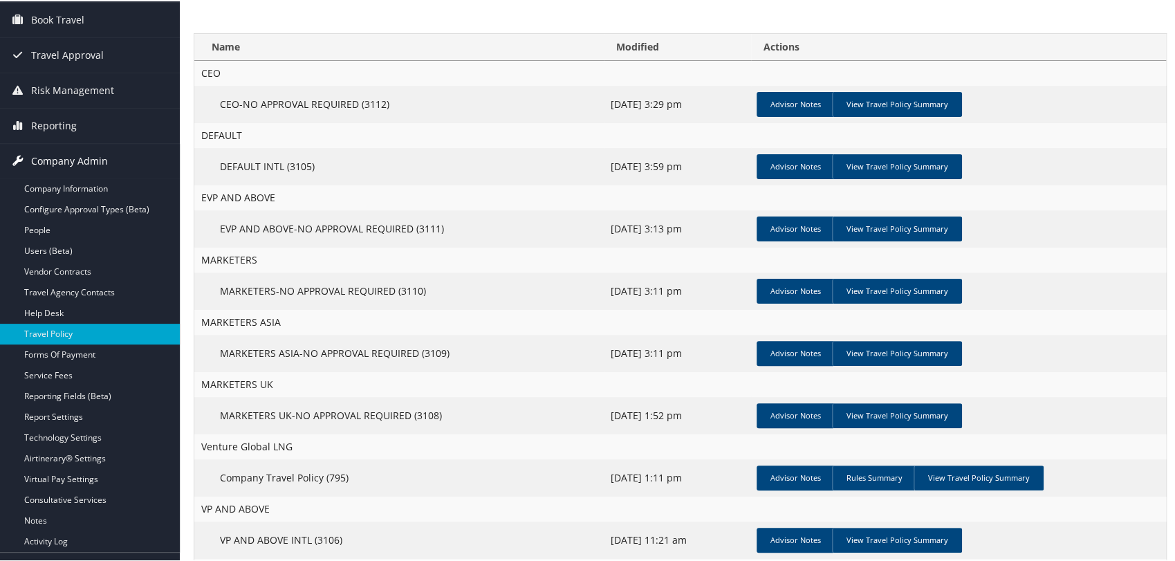
scroll to position [111, 0]
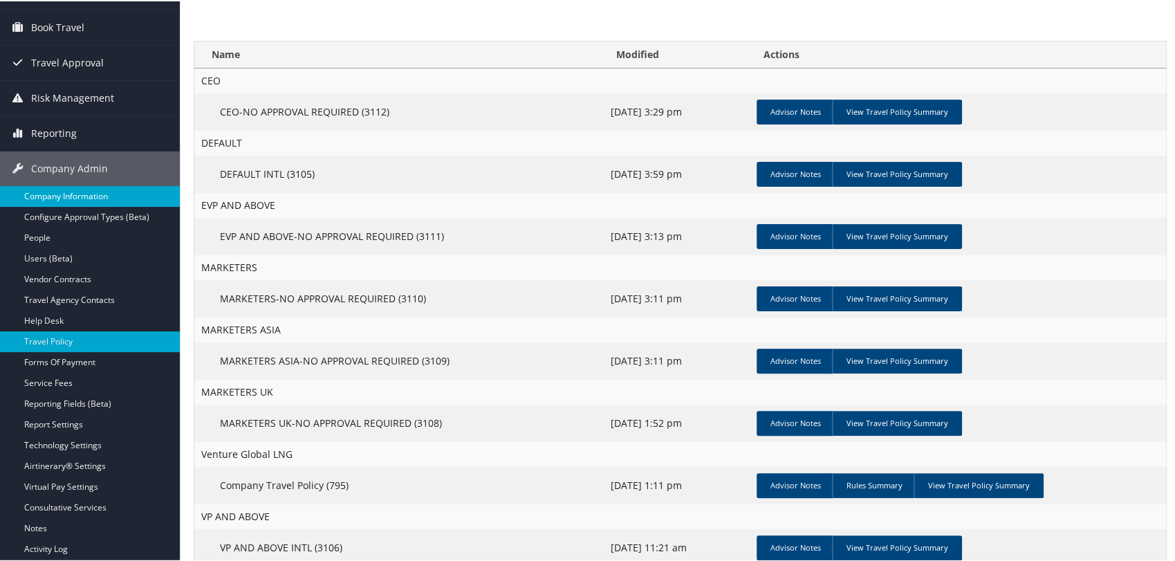
click at [75, 190] on link "Company Information" at bounding box center [90, 195] width 180 height 21
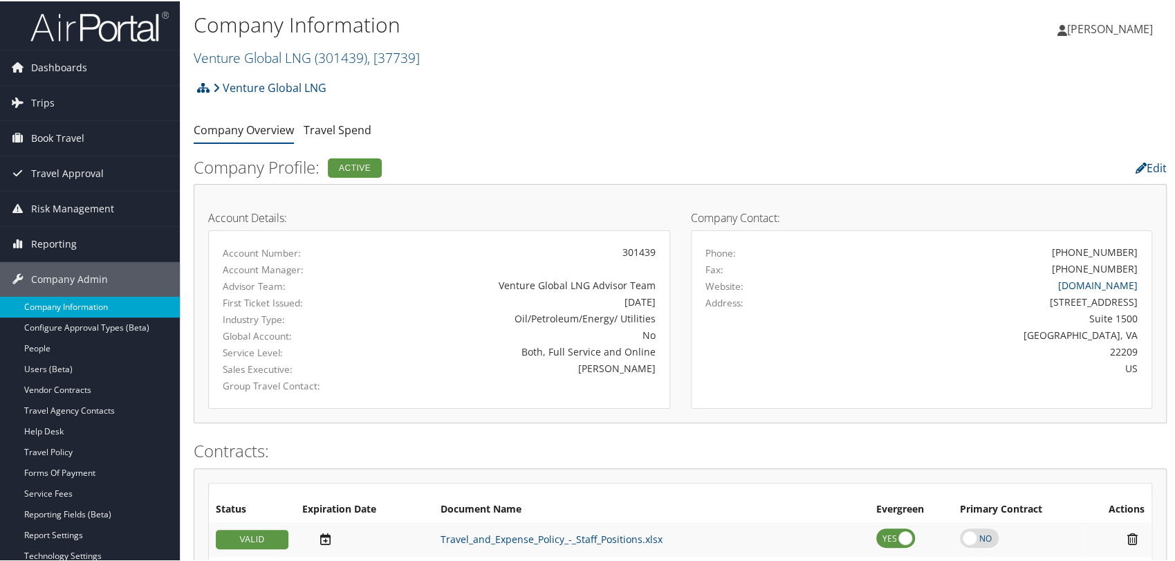
click at [77, 306] on link "Company Information" at bounding box center [90, 305] width 180 height 21
click at [249, 55] on link "Venture Global LNG ( 301439 ) , [ 37739 ]" at bounding box center [307, 56] width 226 height 19
click at [292, 59] on link "Venture Global LNG ( 301439 ) , [ 37739 ]" at bounding box center [307, 56] width 226 height 19
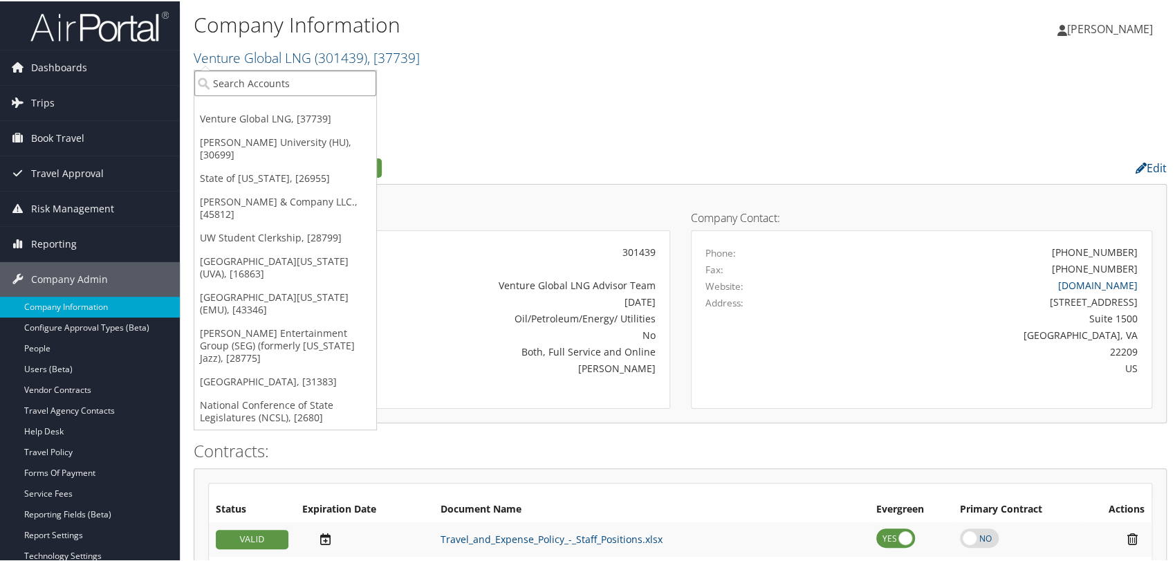
click at [293, 78] on input "search" at bounding box center [285, 82] width 182 height 26
type input "a"
type input "[PERSON_NAME]"
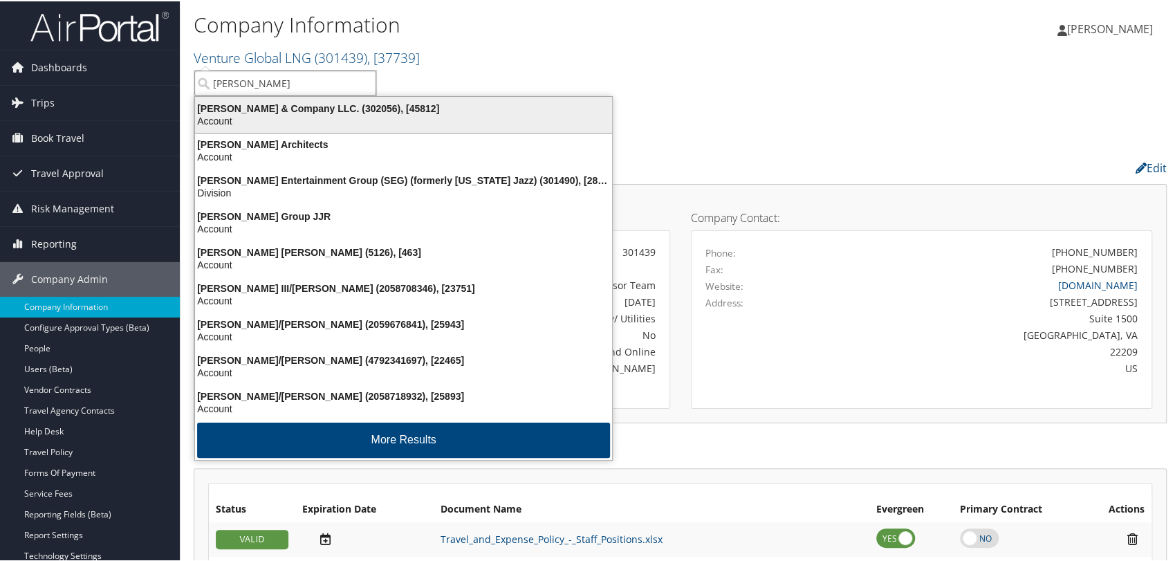
click at [295, 107] on div "[PERSON_NAME] & Company LLC. (302056), [45812]" at bounding box center [404, 107] width 434 height 12
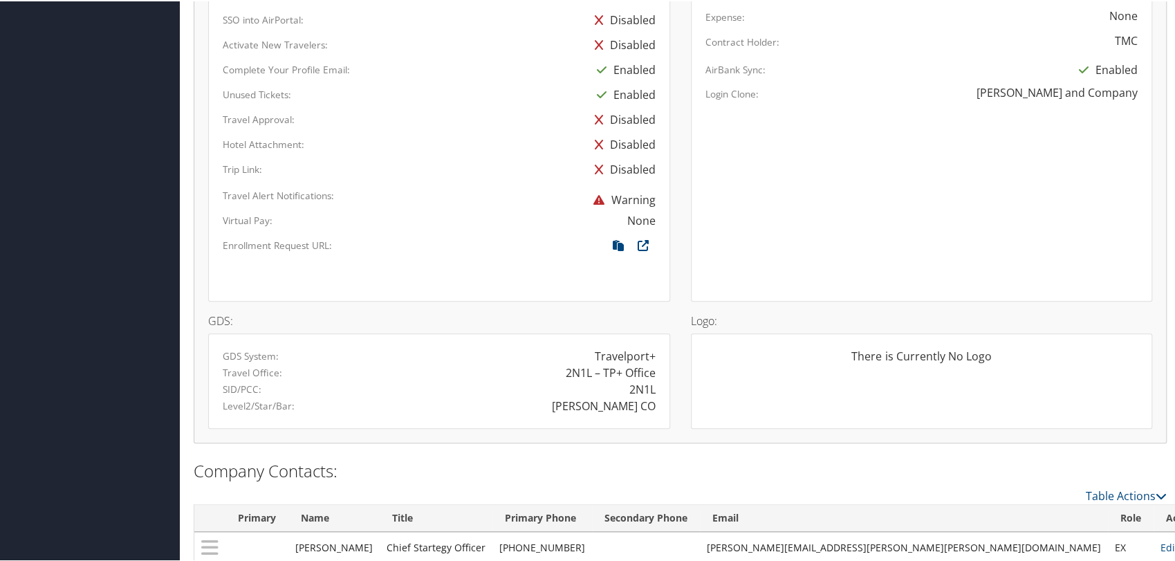
scroll to position [800, 0]
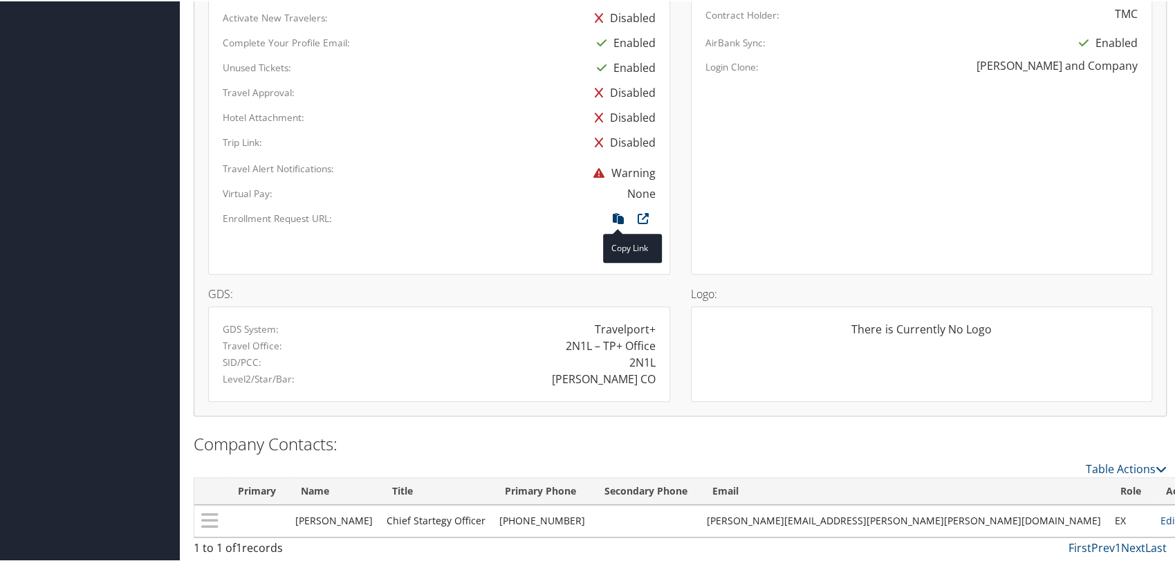
click at [613, 214] on icon at bounding box center [618, 221] width 25 height 18
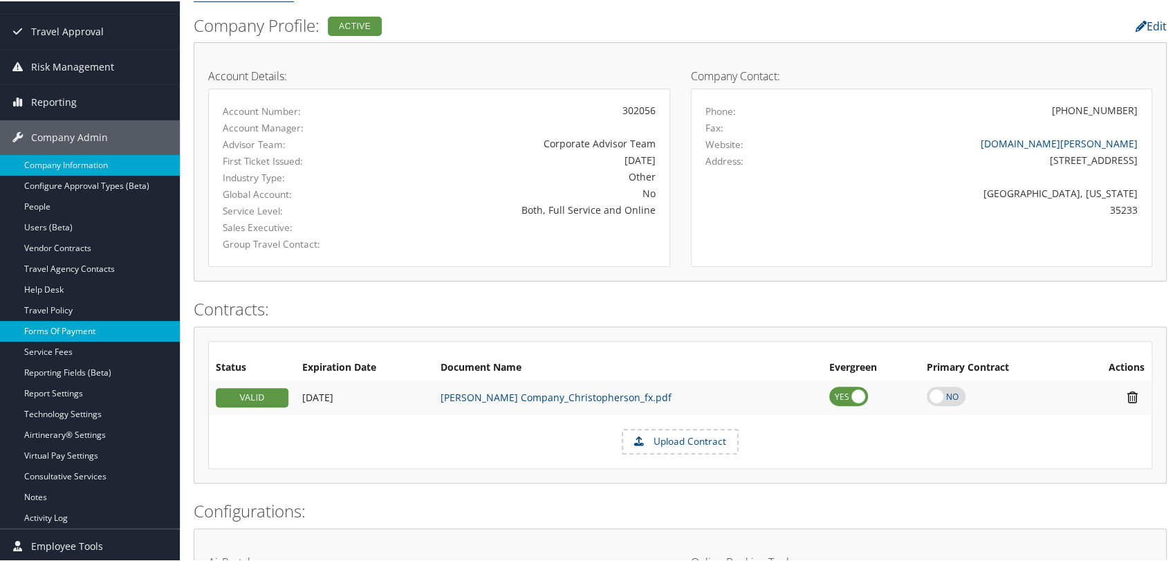
scroll to position [154, 0]
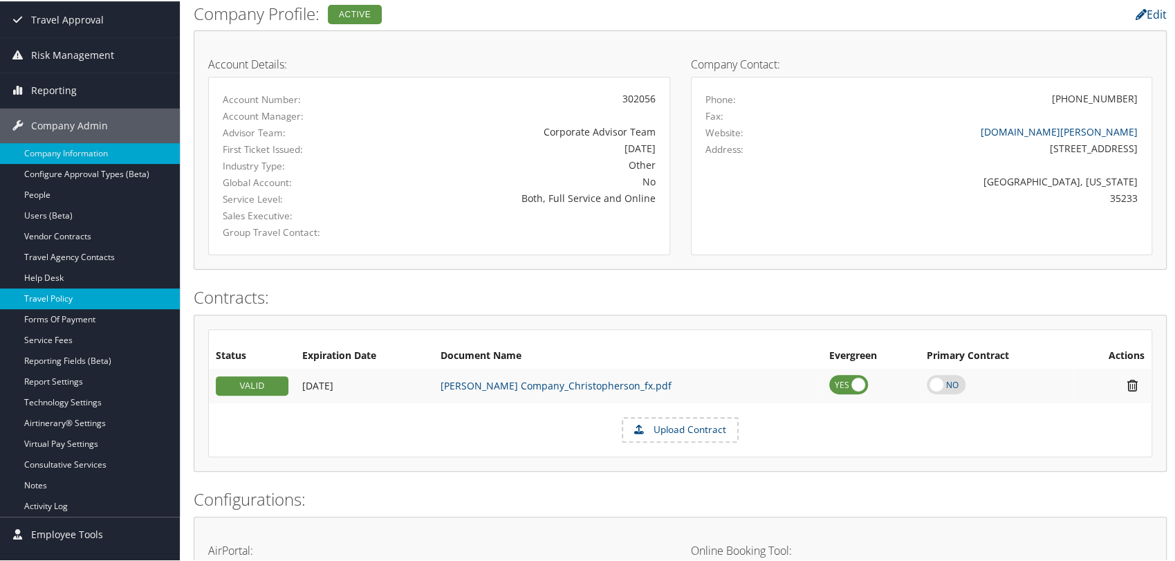
click at [55, 292] on link "Travel Policy" at bounding box center [90, 297] width 180 height 21
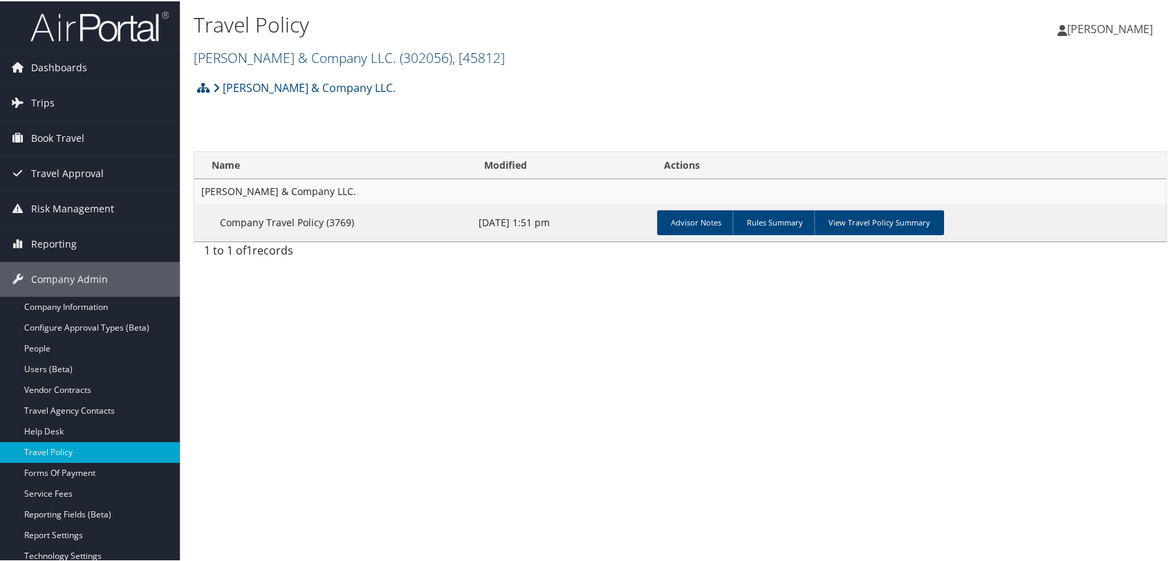
click at [400, 57] on span "( 302056 )" at bounding box center [426, 56] width 53 height 19
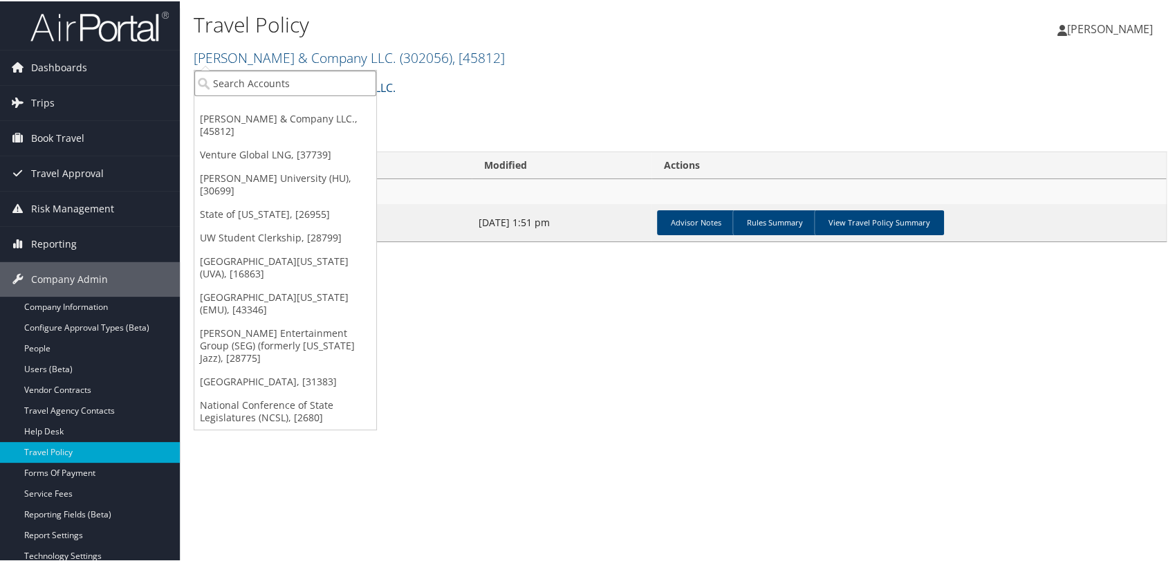
click at [271, 85] on input "search" at bounding box center [285, 82] width 182 height 26
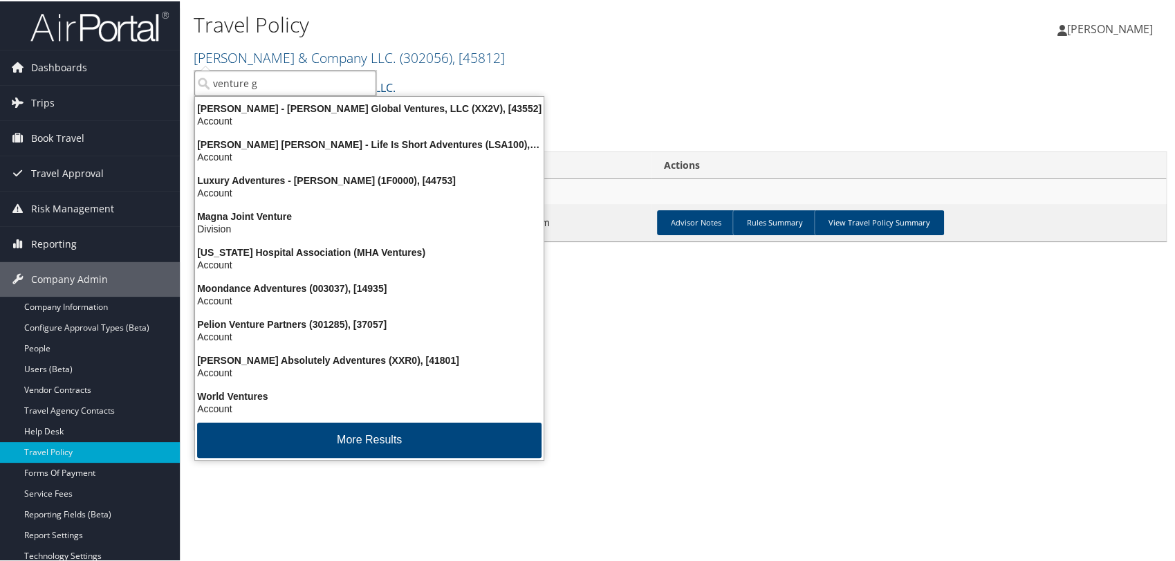
type input "venture gl"
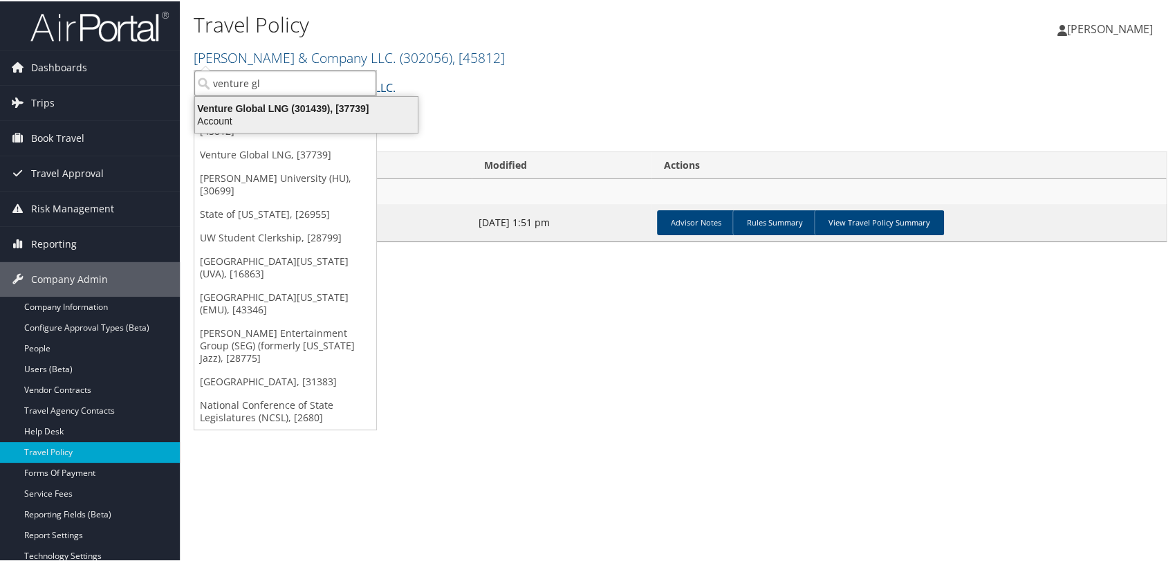
click at [261, 114] on div "Account" at bounding box center [306, 119] width 239 height 12
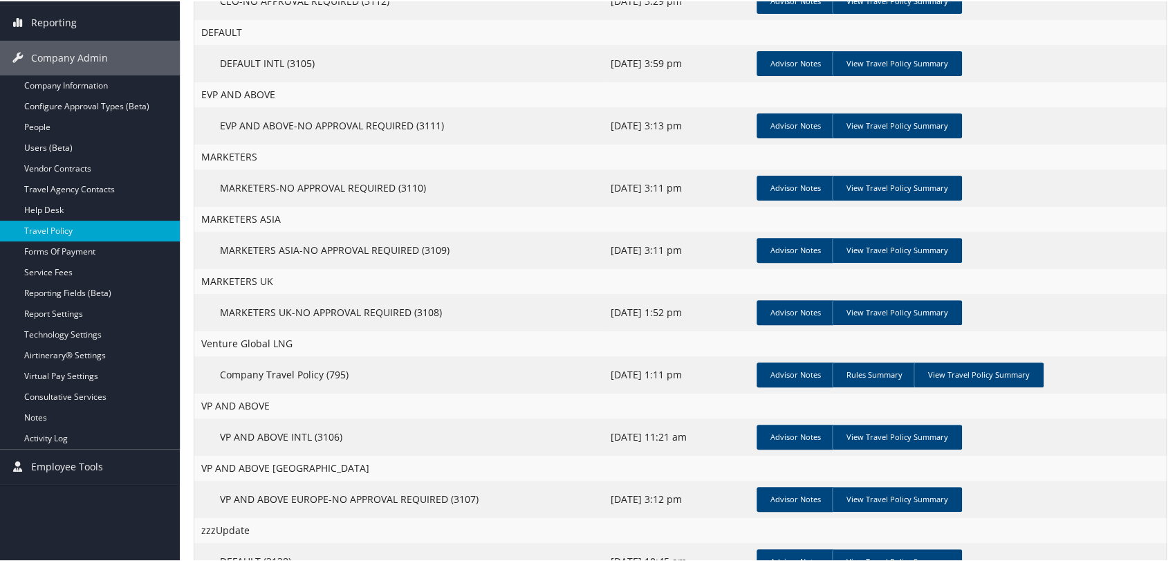
scroll to position [264, 0]
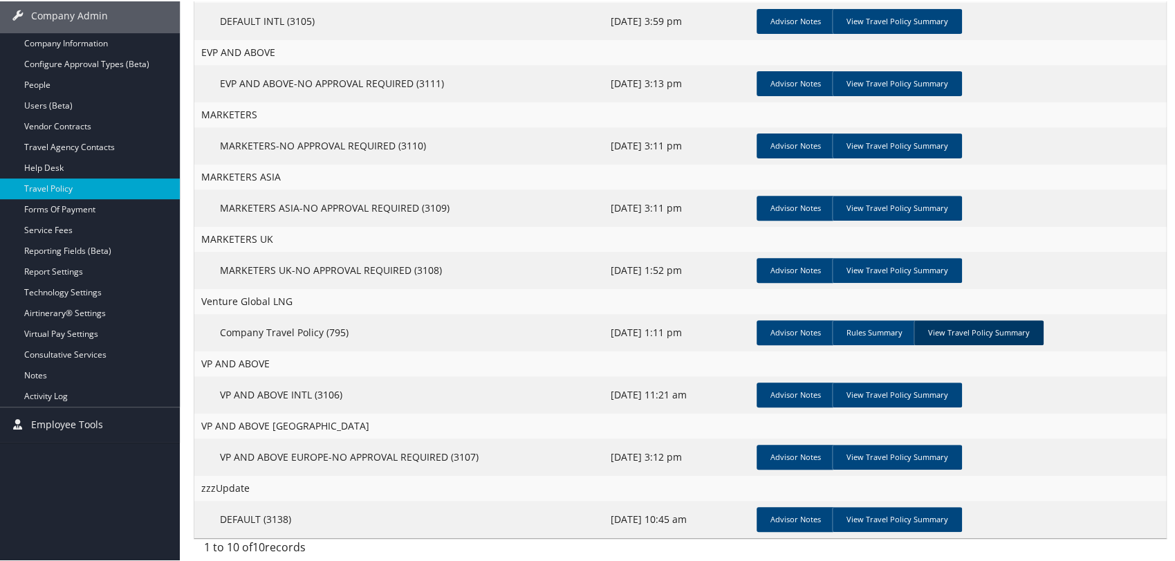
click at [967, 327] on link "View Travel Policy Summary" at bounding box center [979, 331] width 130 height 25
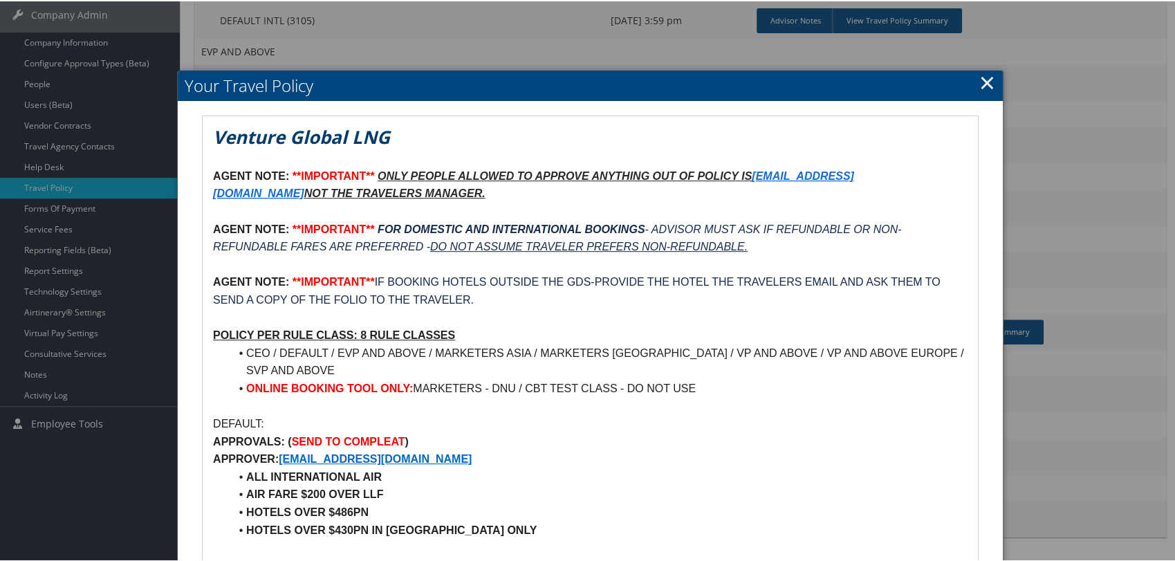
scroll to position [0, 0]
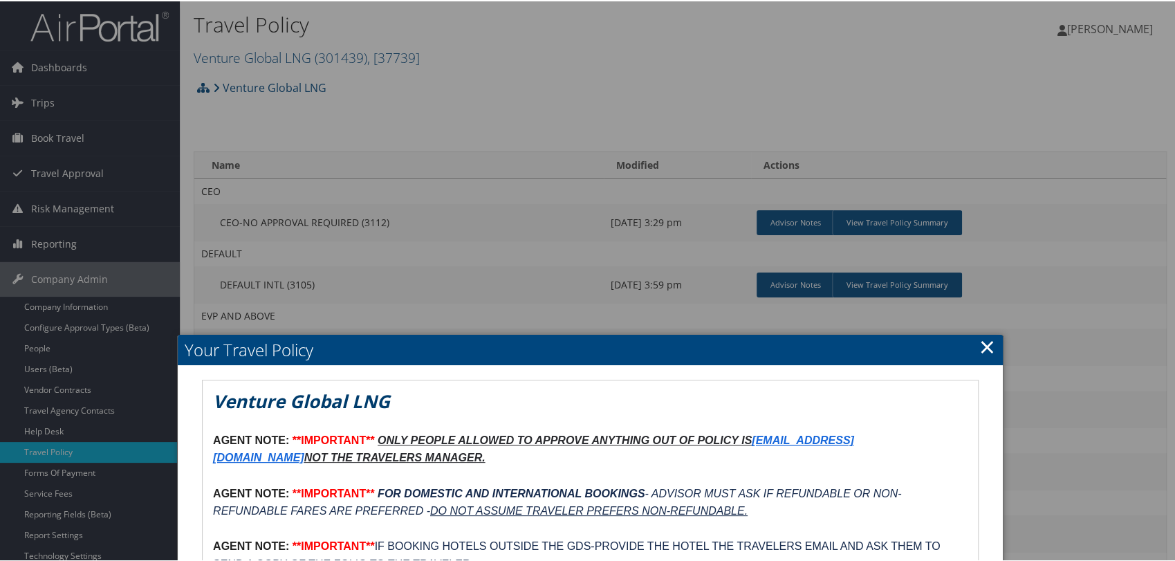
click at [983, 344] on link "×" at bounding box center [987, 345] width 16 height 28
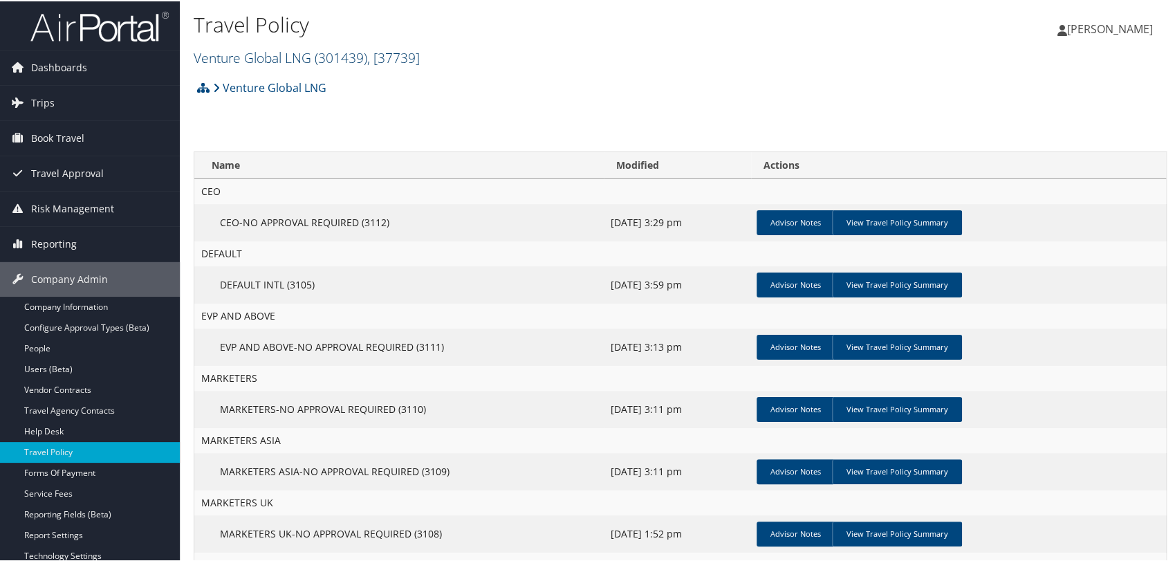
click at [300, 62] on link "Venture Global LNG ( 301439 ) , [ 37739 ]" at bounding box center [307, 56] width 226 height 19
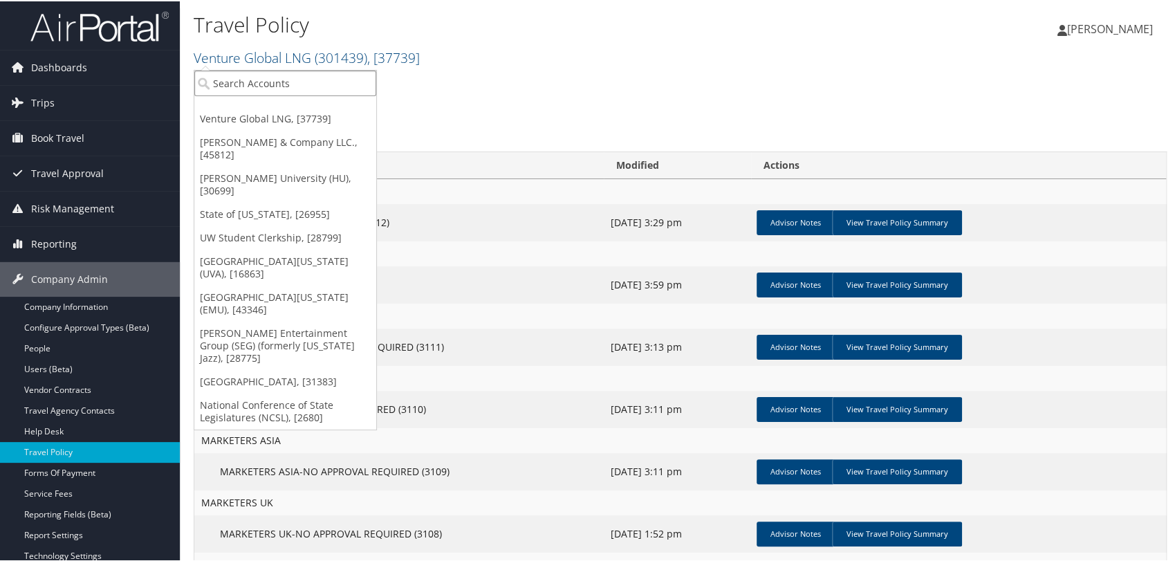
click at [295, 77] on input "search" at bounding box center [285, 82] width 182 height 26
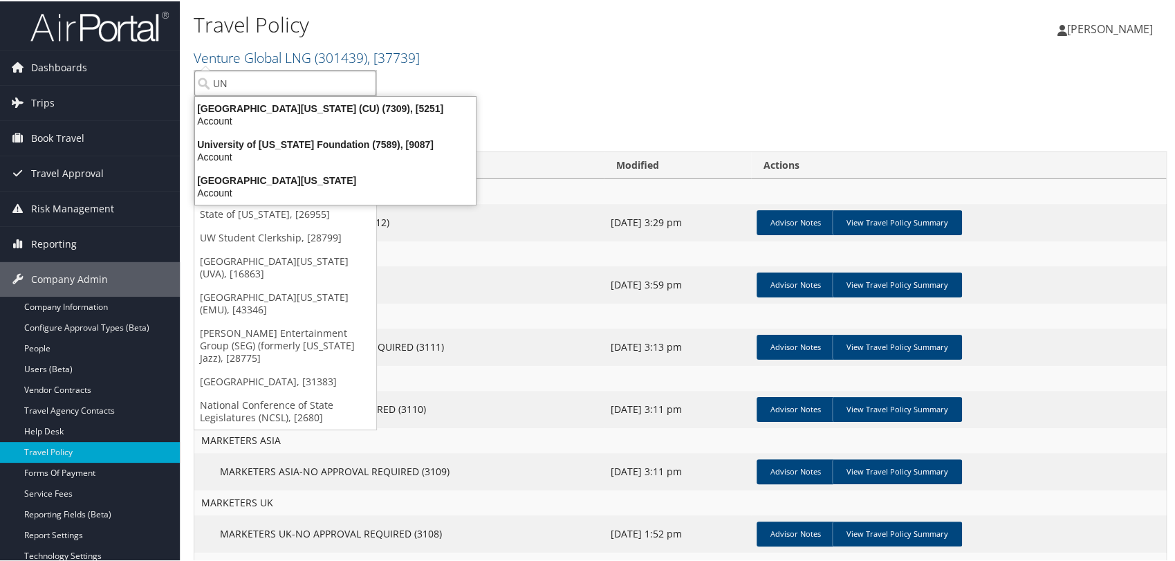
type input "U"
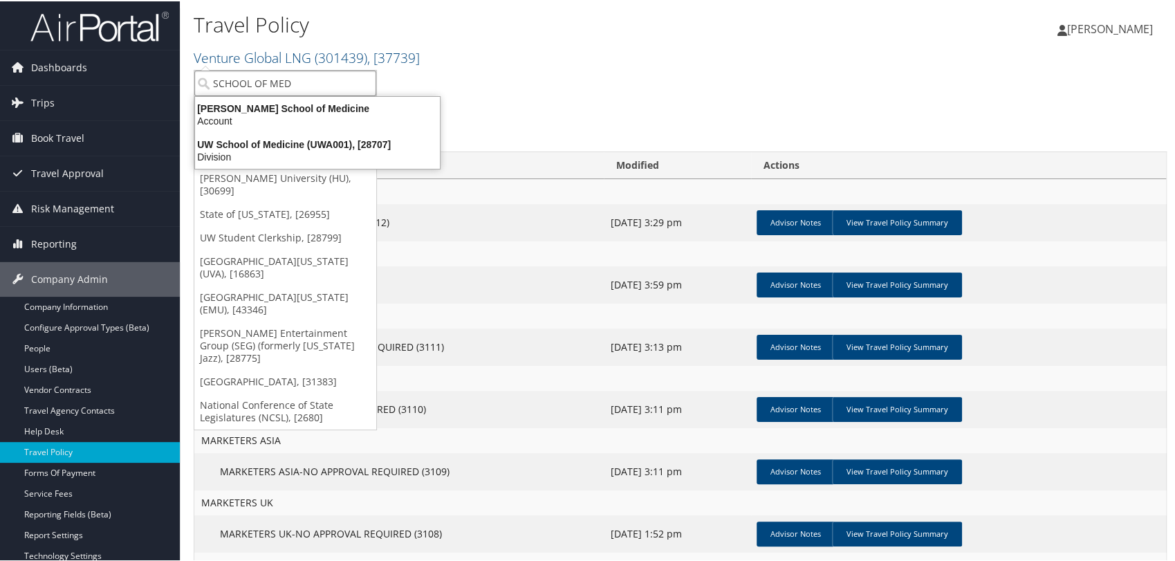
type input "SCHOOL OF MED"
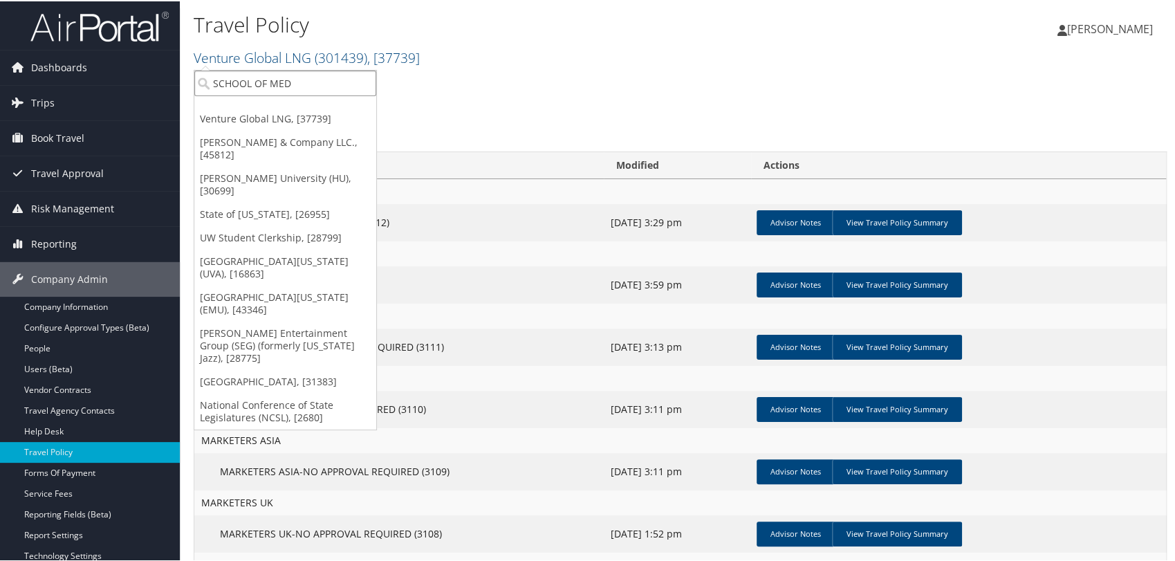
click at [362, 83] on input "SCHOOL OF MED" at bounding box center [285, 82] width 182 height 26
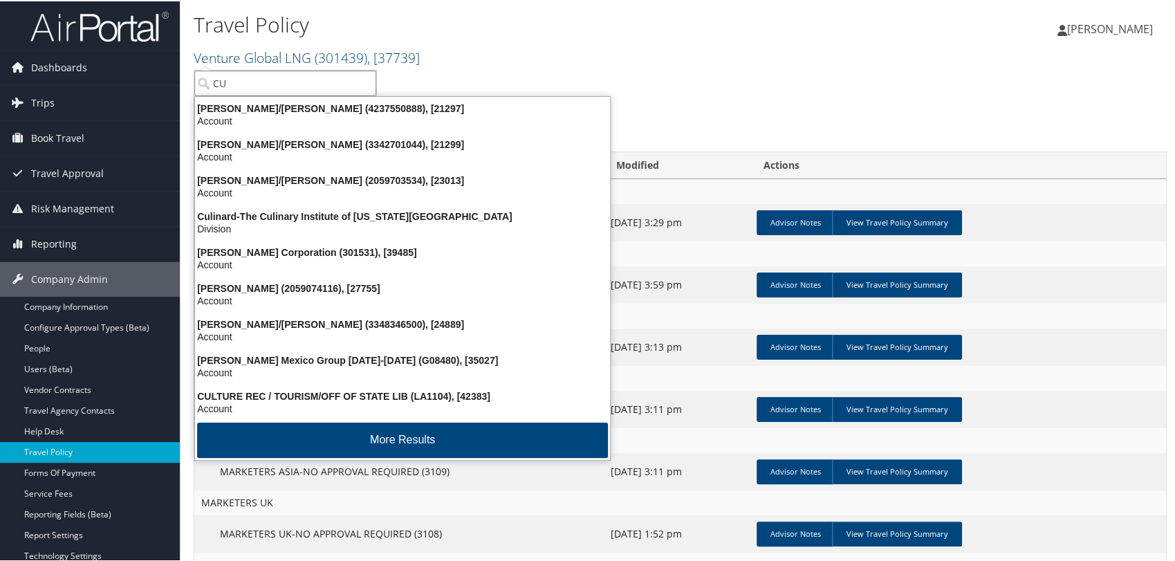
type input "C"
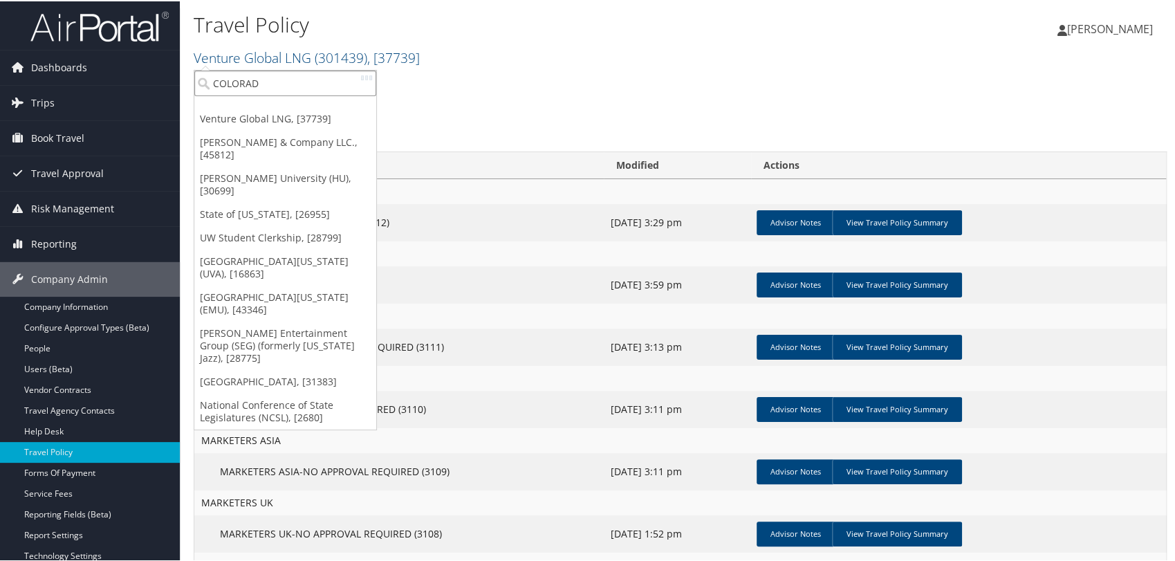
type input "COLORADO"
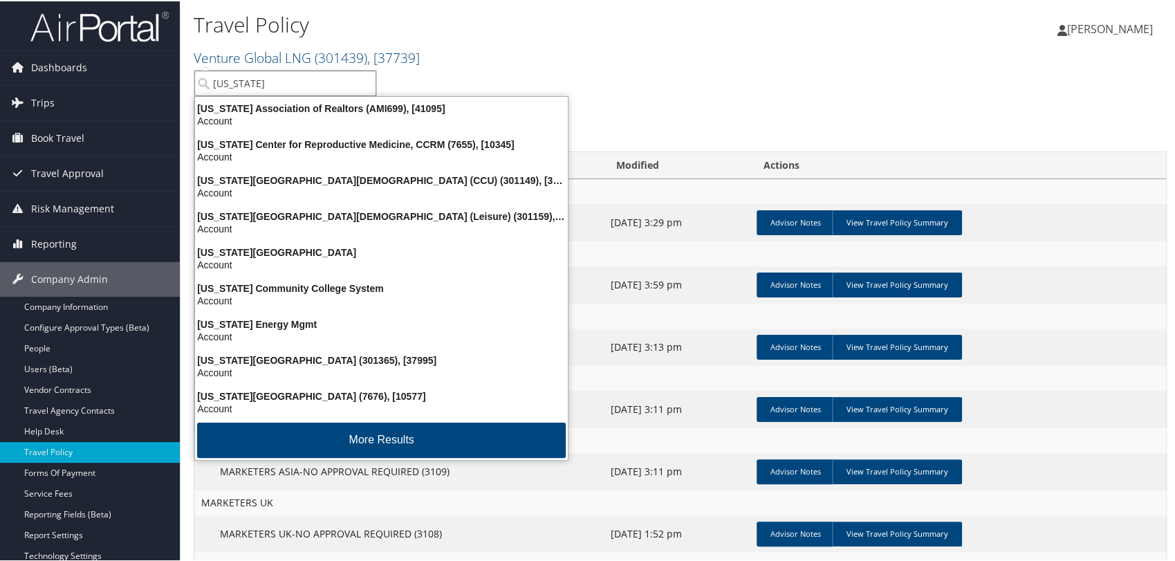
click at [310, 75] on input "COLORADO" at bounding box center [285, 82] width 182 height 26
click at [310, 75] on input "search" at bounding box center [285, 82] width 182 height 26
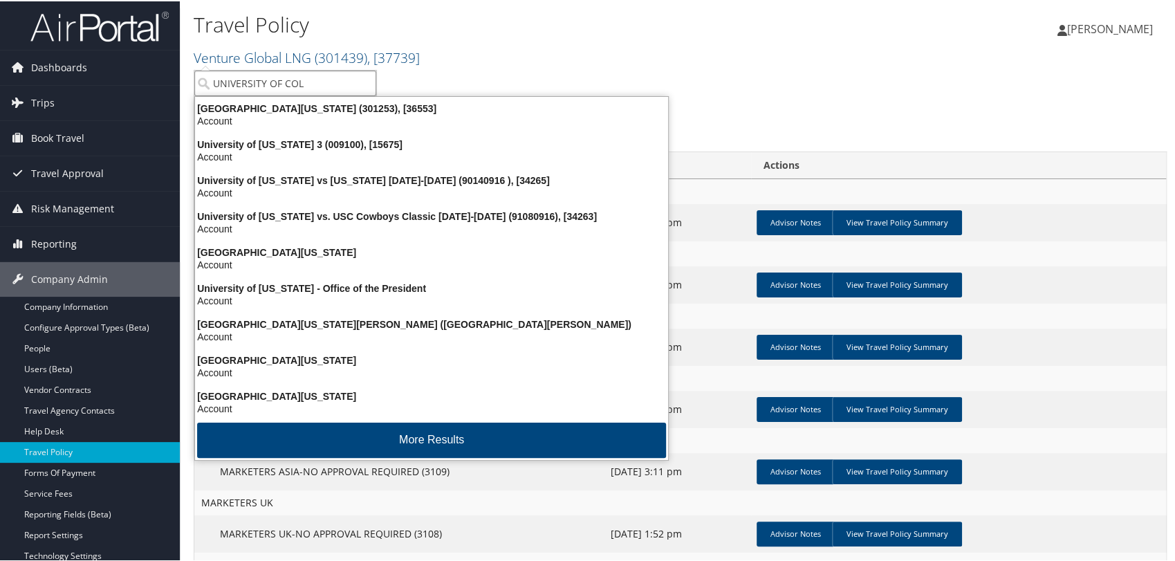
type input "UNIVERSITY OF COLO"
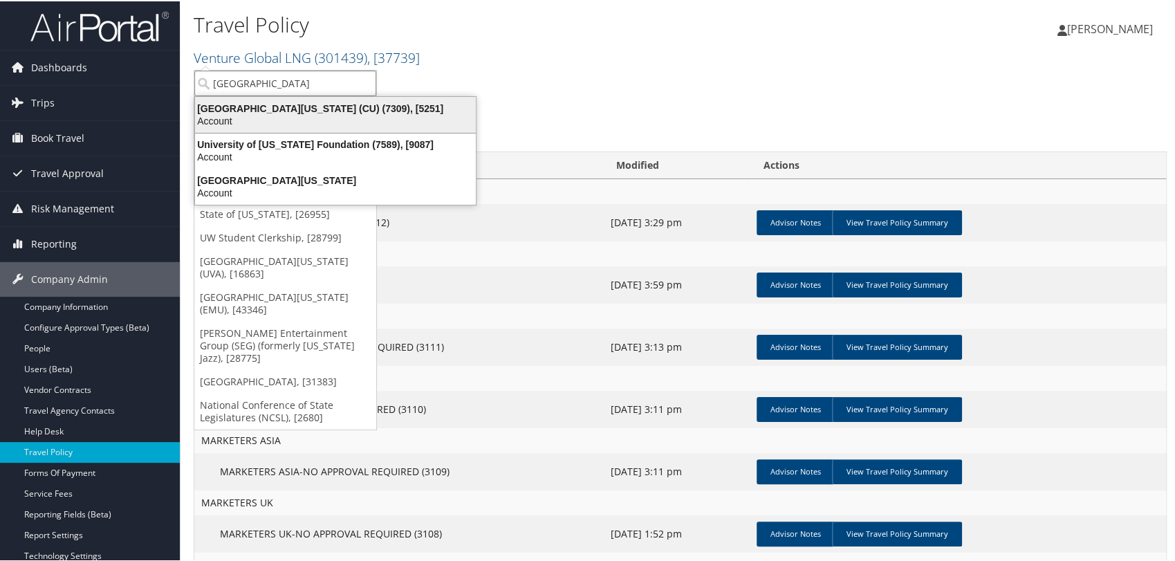
click at [317, 111] on div "University of Colorado (CU) (7309), [5251]" at bounding box center [335, 107] width 297 height 12
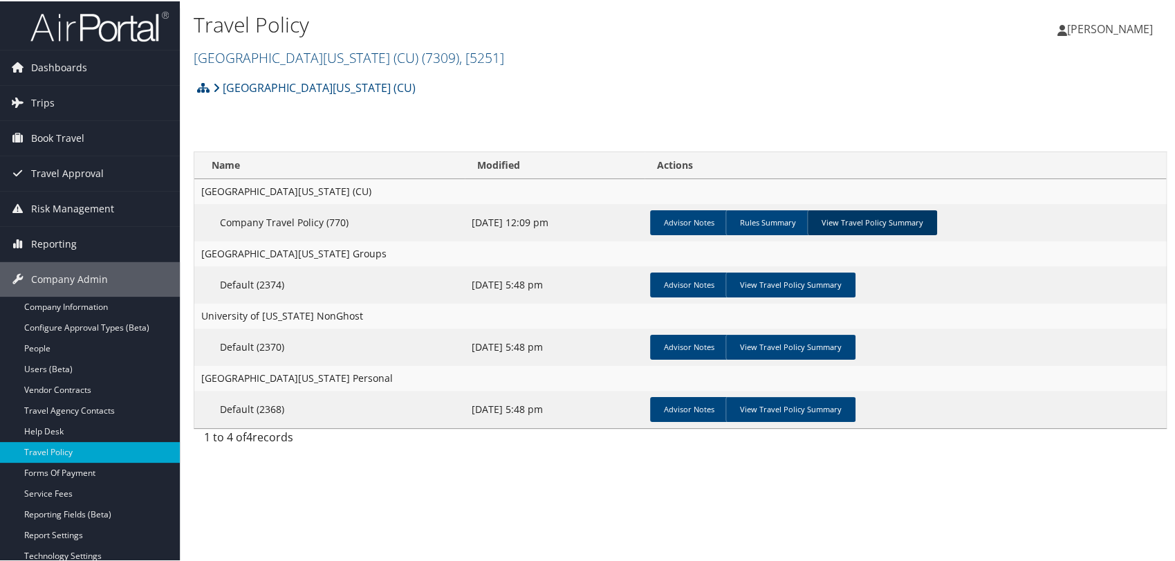
click at [838, 225] on link "View Travel Policy Summary" at bounding box center [872, 221] width 130 height 25
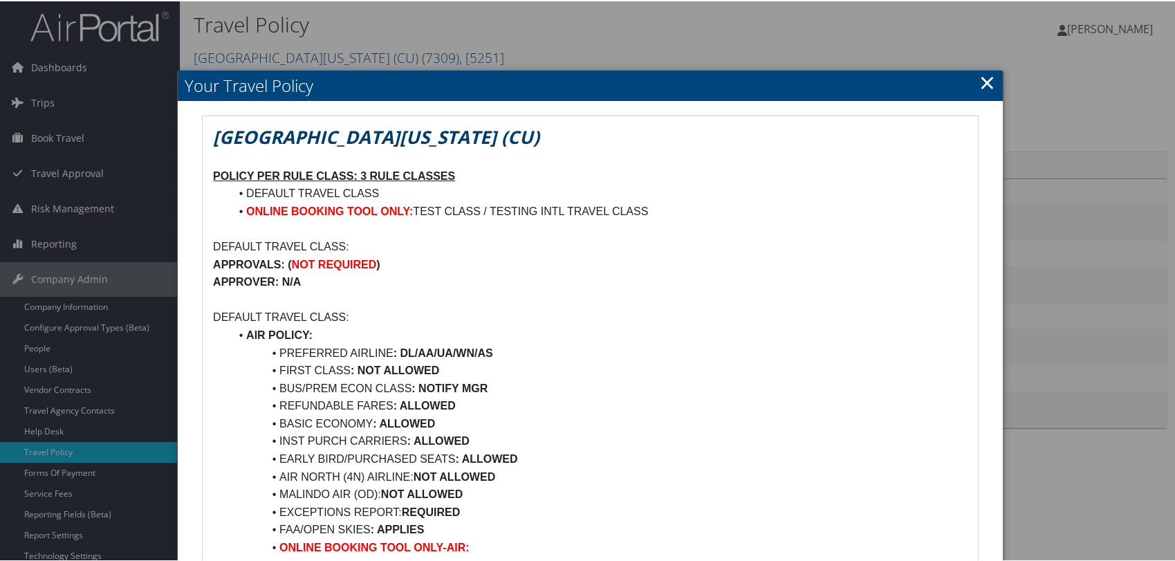
click at [980, 82] on link "×" at bounding box center [987, 81] width 16 height 28
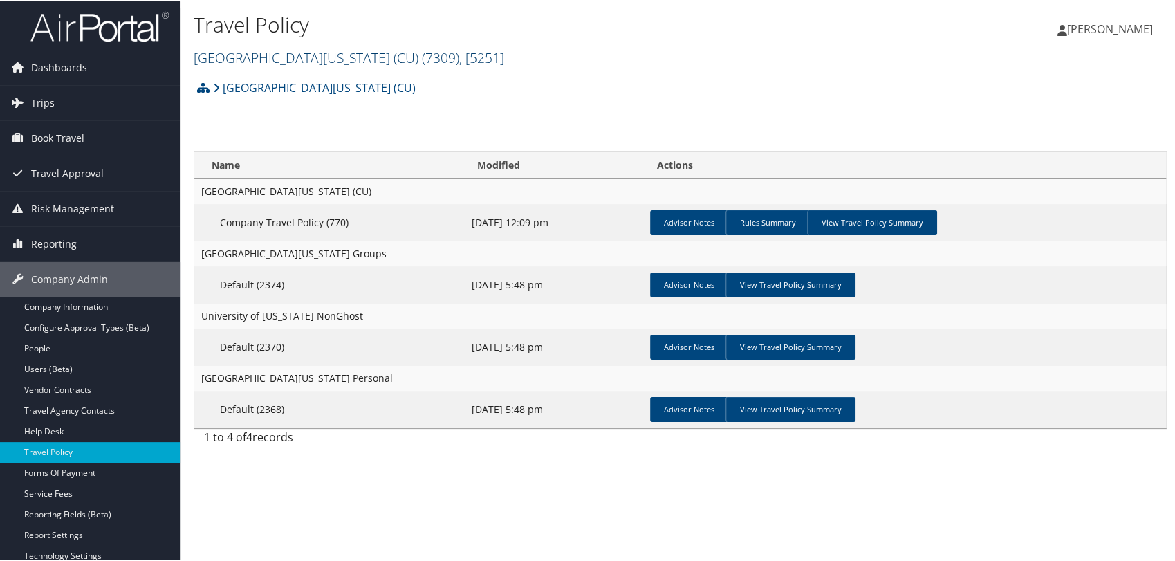
click at [310, 58] on link "University of Colorado (CU) ( 7309 ) , [ 5251 ]" at bounding box center [349, 56] width 311 height 19
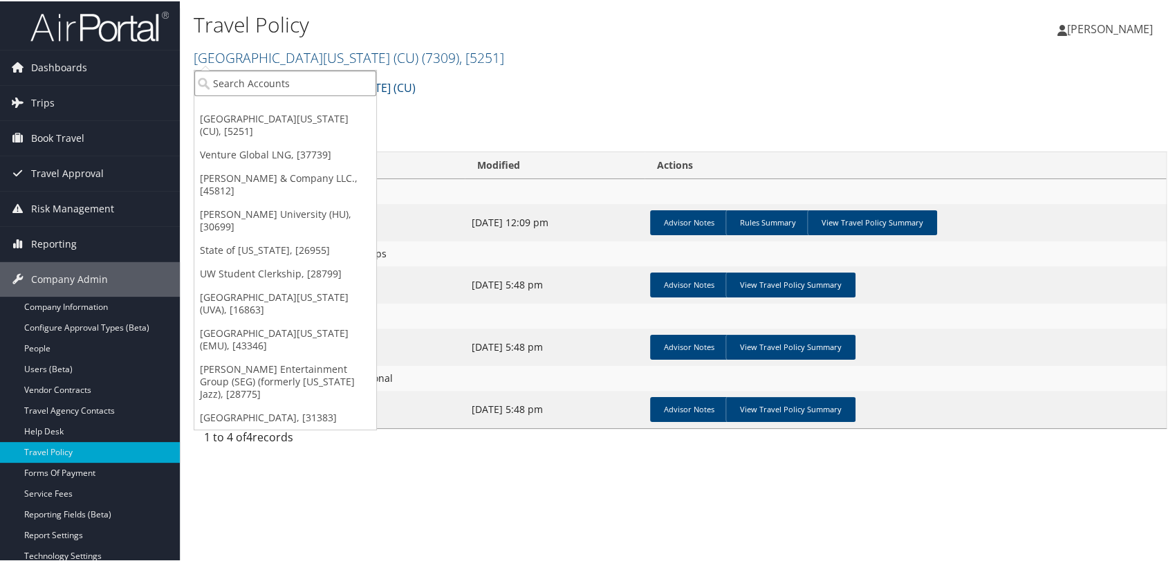
click at [310, 84] on input "search" at bounding box center [285, 82] width 182 height 26
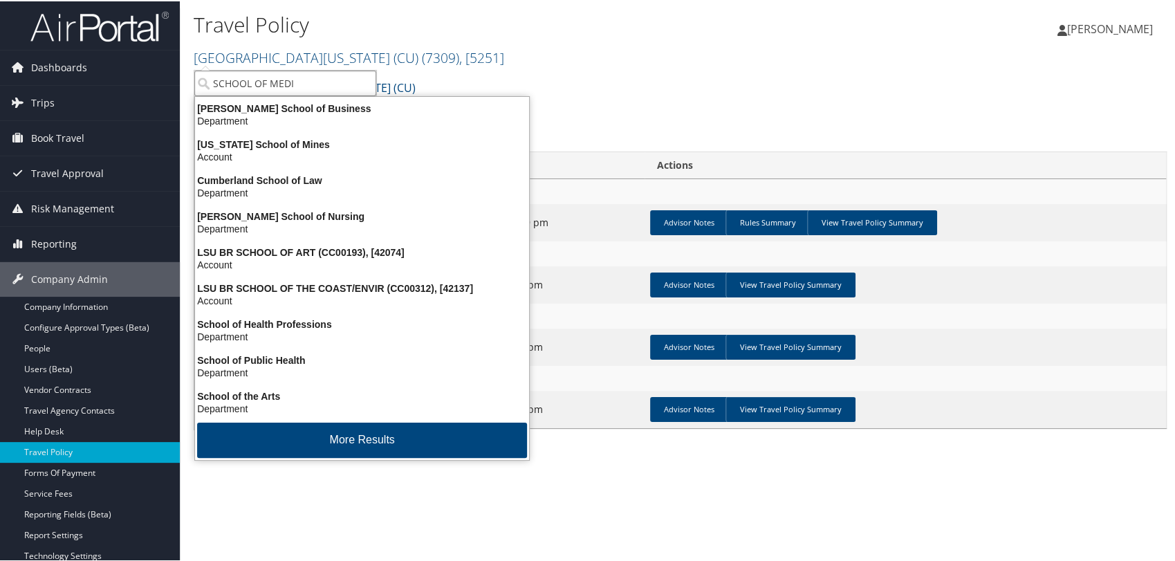
type input "SCHOOL OF MEDIC"
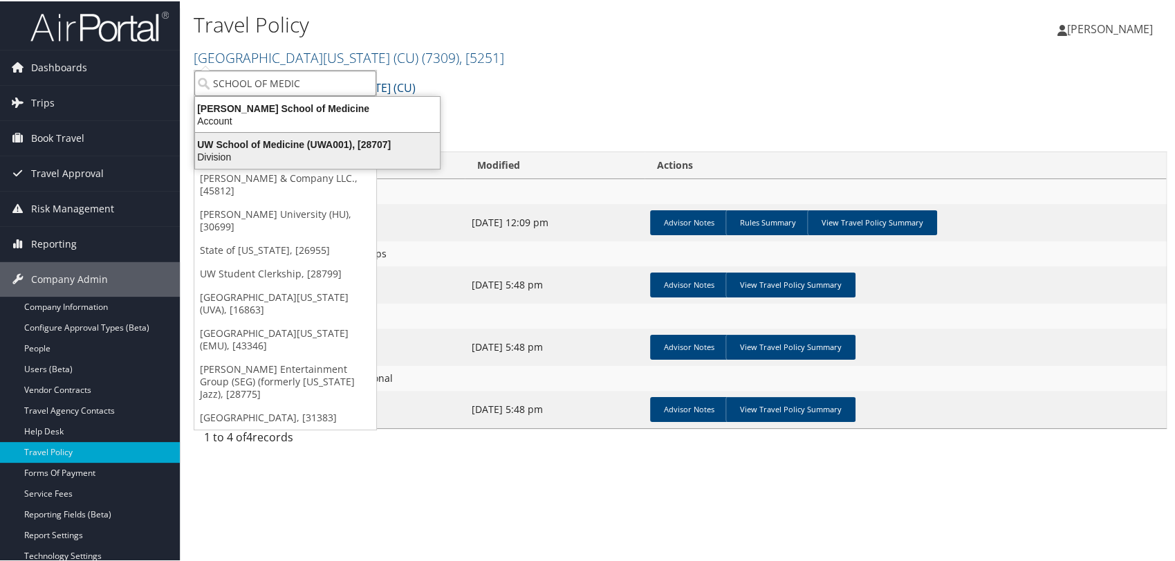
click at [344, 137] on div "UW School of Medicine (UWA001), [28707]" at bounding box center [317, 143] width 261 height 12
